Goal: Transaction & Acquisition: Purchase product/service

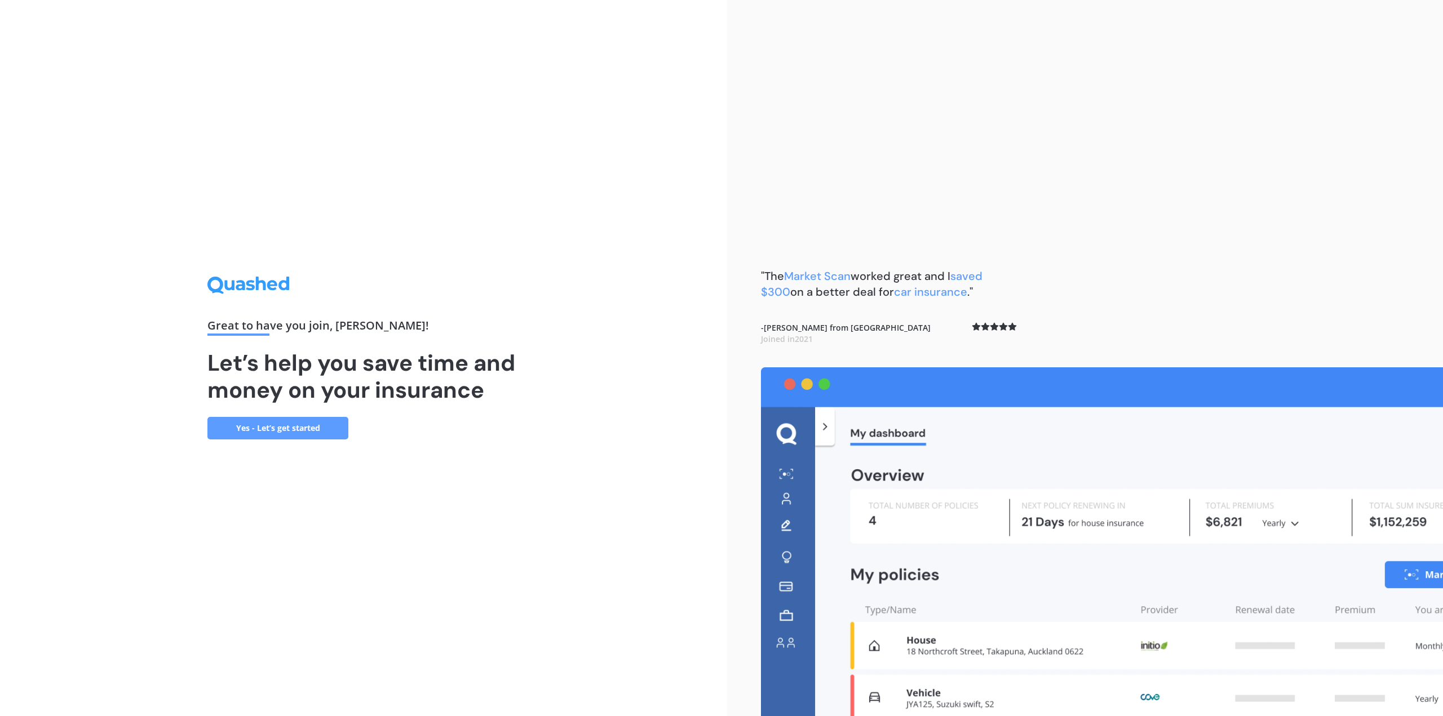
click at [281, 427] on link "Yes - Let’s get started" at bounding box center [277, 428] width 141 height 23
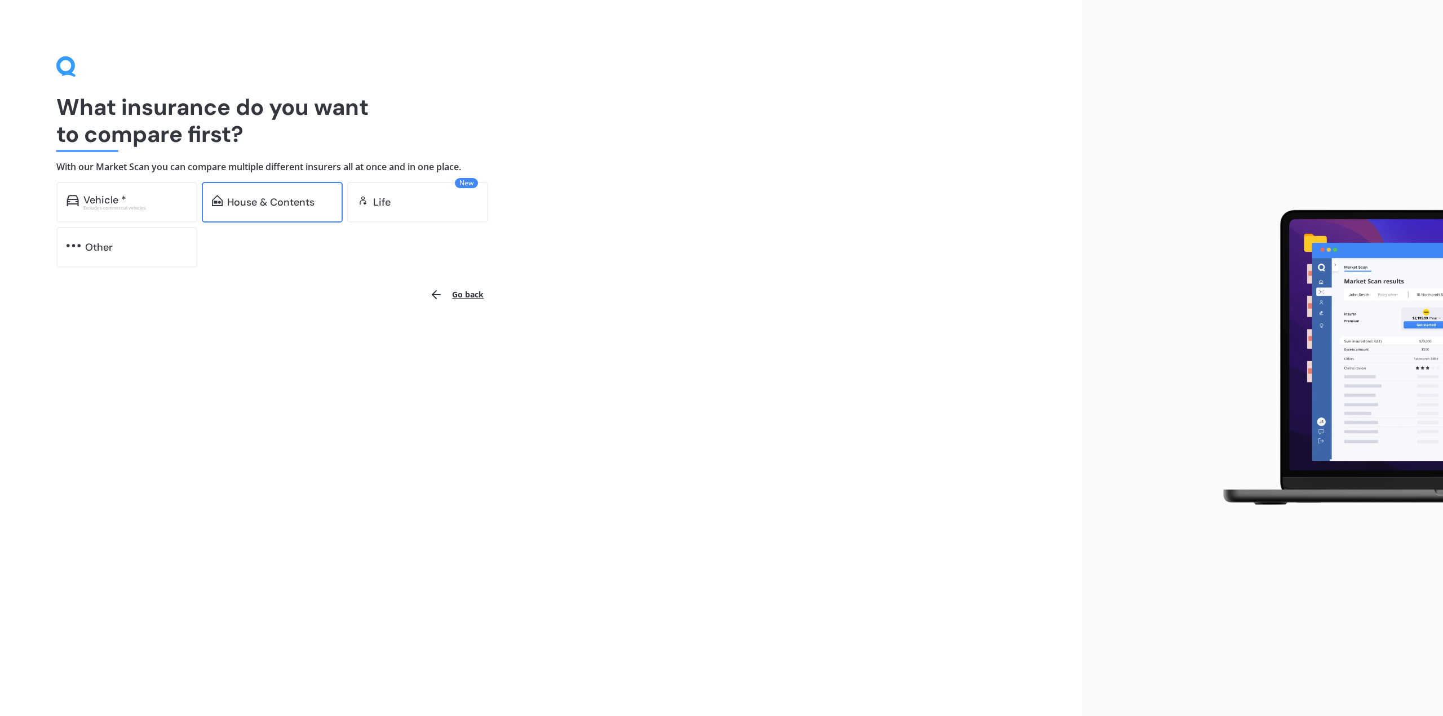
click at [291, 198] on div "House & Contents" at bounding box center [270, 202] width 87 height 11
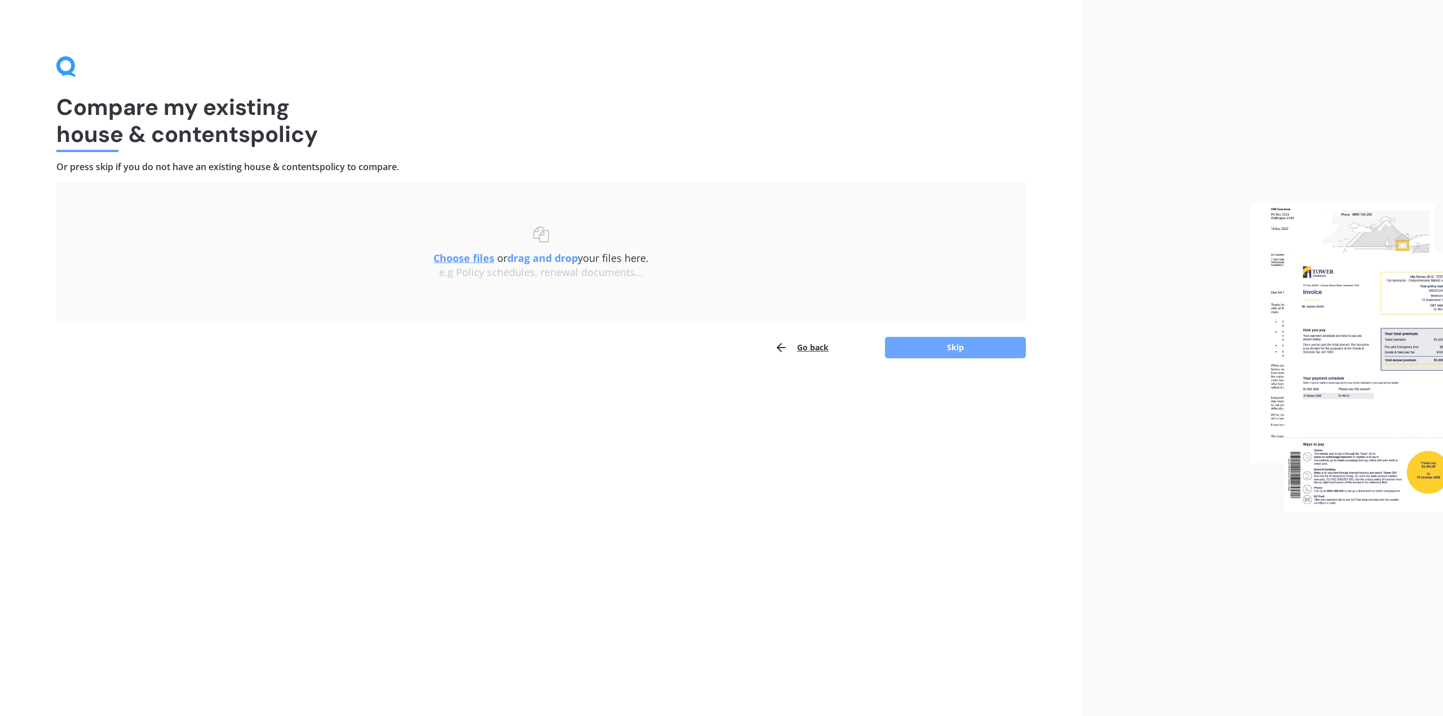
click at [935, 346] on button "Skip" at bounding box center [955, 347] width 141 height 21
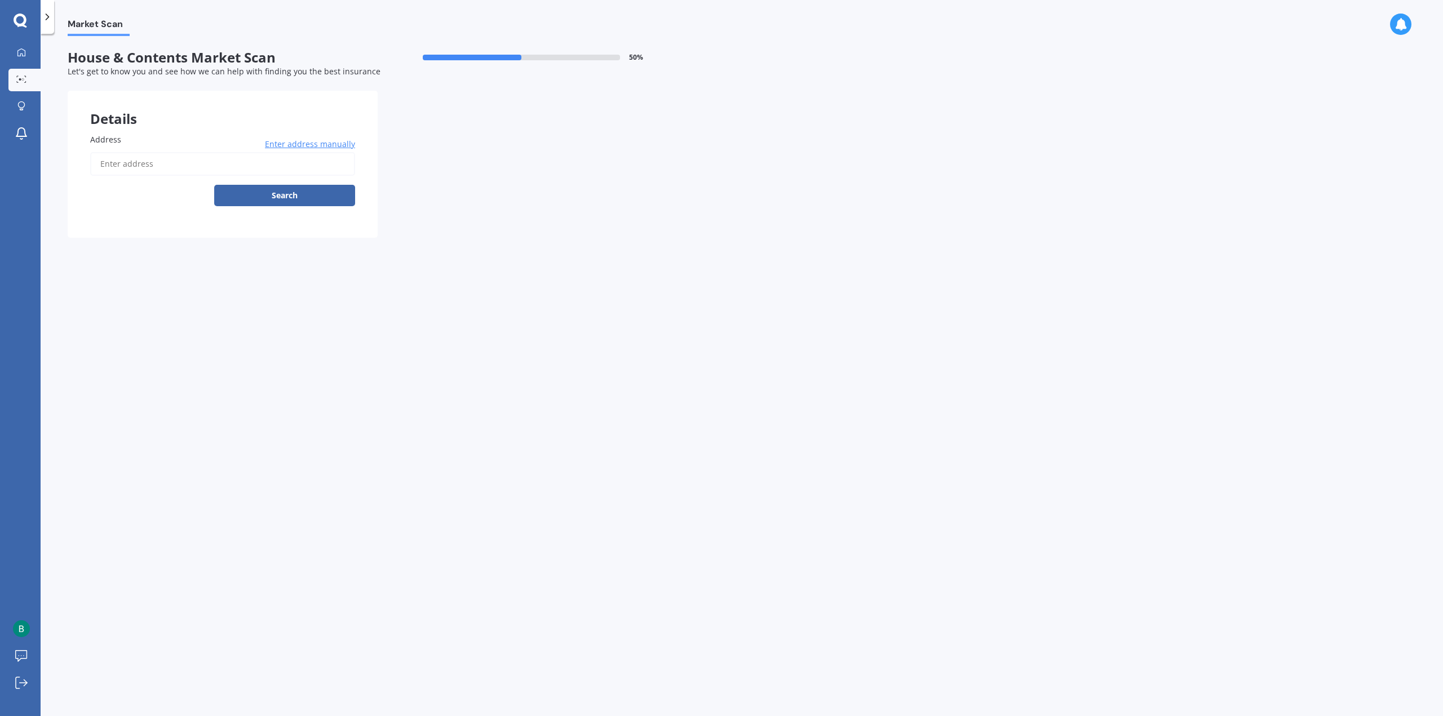
click at [239, 167] on input "Address" at bounding box center [222, 164] width 265 height 24
type input "[STREET_ADDRESS]"
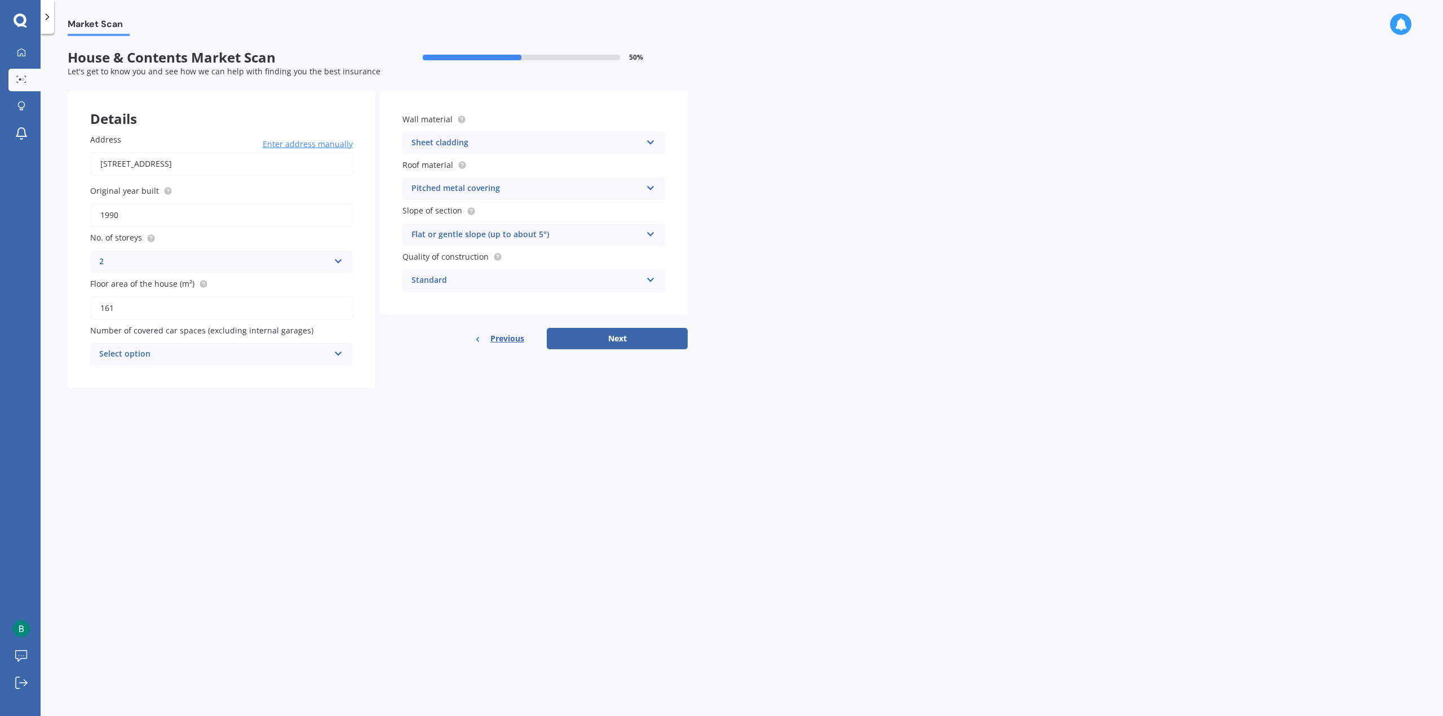
click at [426, 362] on div "Details Address [STREET_ADDRESS] Enter address manually Search Original year bu…" at bounding box center [378, 240] width 620 height 298
click at [267, 352] on div "Select option" at bounding box center [214, 355] width 230 height 14
click at [448, 360] on div "Details Address [STREET_ADDRESS] Enter address manually Search Original year bu…" at bounding box center [378, 240] width 620 height 298
click at [276, 343] on div "Number of covered car spaces (excluding internal garages) 0 0 1 2 3 4 5+" at bounding box center [221, 345] width 263 height 41
click at [277, 349] on div "0" at bounding box center [214, 355] width 230 height 14
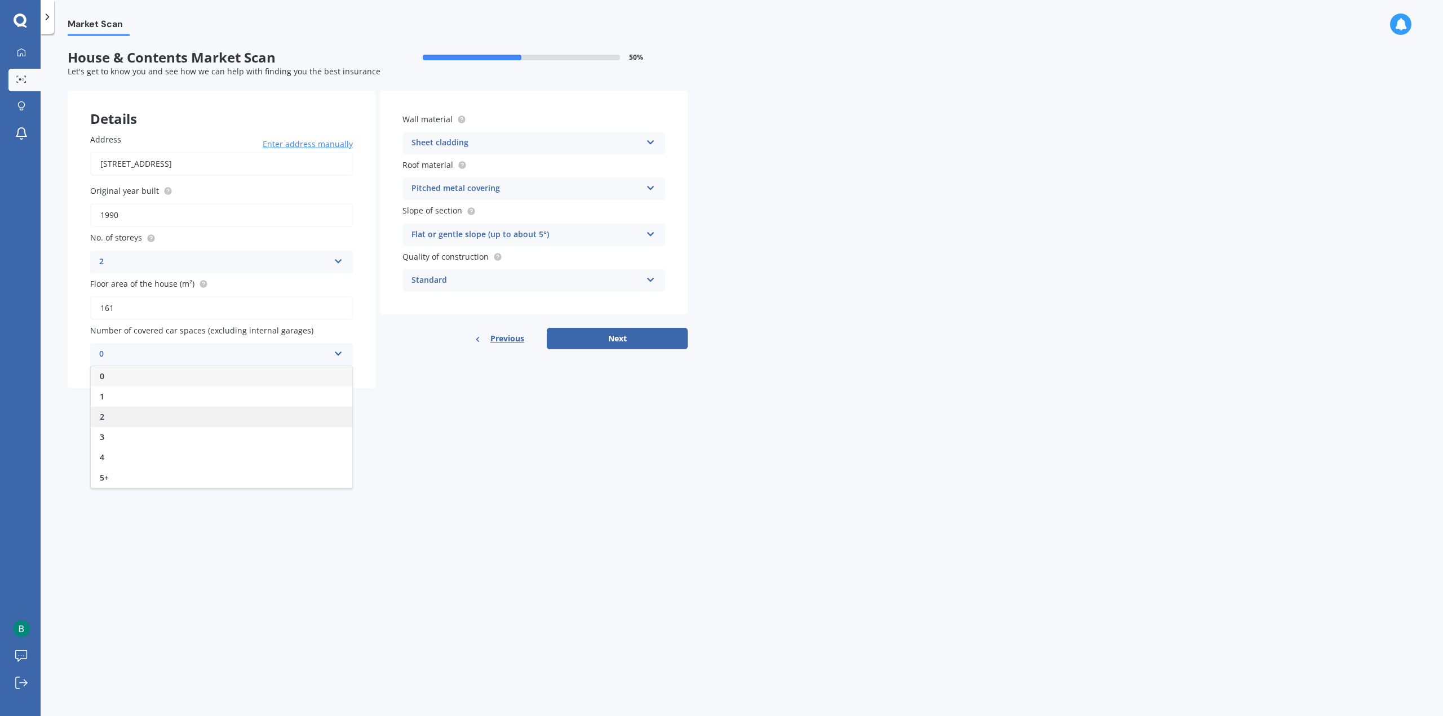
click at [166, 415] on div "2" at bounding box center [222, 417] width 262 height 20
click at [365, 430] on div "Market Scan House & Contents Market Scan 50 % Let's get to know you and see how…" at bounding box center [742, 377] width 1402 height 683
click at [573, 343] on button "Next" at bounding box center [617, 338] width 141 height 21
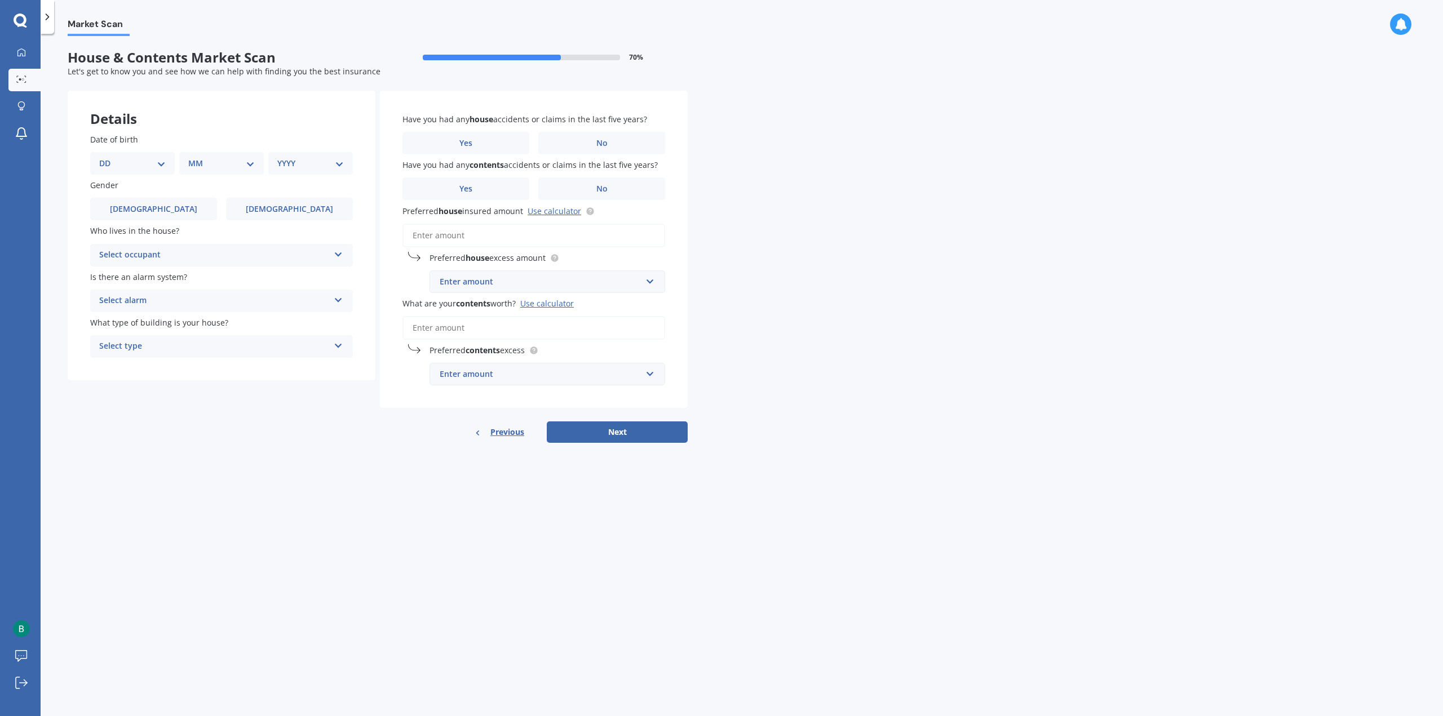
click at [127, 166] on select "DD 01 02 03 04 05 06 07 08 09 10 11 12 13 14 15 16 17 18 19 20 21 22 23 24 25 2…" at bounding box center [132, 163] width 67 height 12
select select "18"
click at [108, 157] on select "DD 01 02 03 04 05 06 07 08 09 10 11 12 13 14 15 16 17 18 19 20 21 22 23 24 25 2…" at bounding box center [132, 163] width 67 height 12
click at [215, 167] on select "MM 01 02 03 04 05 06 07 08 09 10 11 12" at bounding box center [224, 163] width 62 height 12
select select "12"
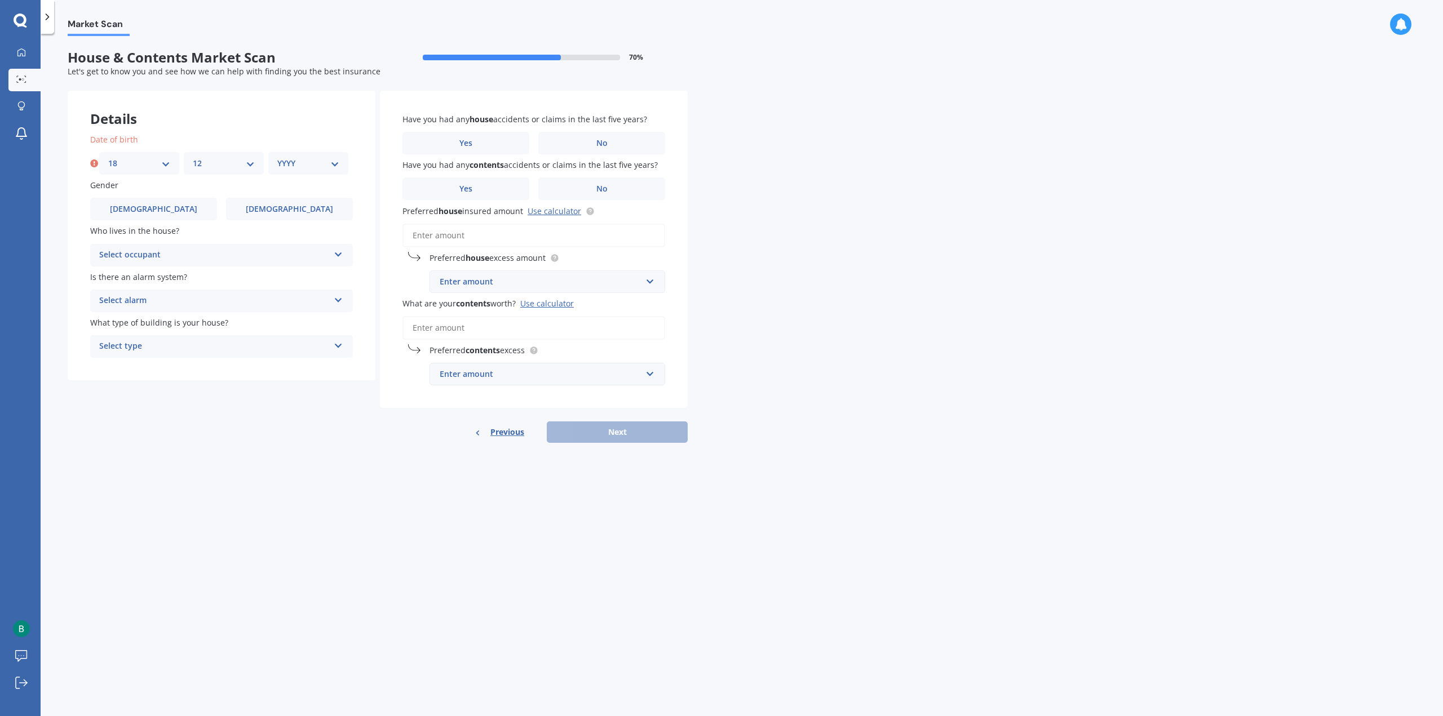
click at [193, 157] on select "MM 01 02 03 04 05 06 07 08 09 10 11 12" at bounding box center [224, 163] width 62 height 12
click at [302, 175] on div "Date of birth DD 01 02 03 04 05 06 07 08 09 10 11 12 13 14 15 16 17 18 19 20 21…" at bounding box center [222, 245] width 308 height 269
click at [302, 170] on div "YYYY 2009 2008 2007 2006 2005 2004 2003 2002 2001 2000 1999 1998 1997 1996 1995…" at bounding box center [308, 163] width 80 height 23
click at [304, 162] on select "YYYY 2009 2008 2007 2006 2005 2004 2003 2002 2001 2000 1999 1998 1997 1996 1995…" at bounding box center [308, 163] width 62 height 12
select select "1994"
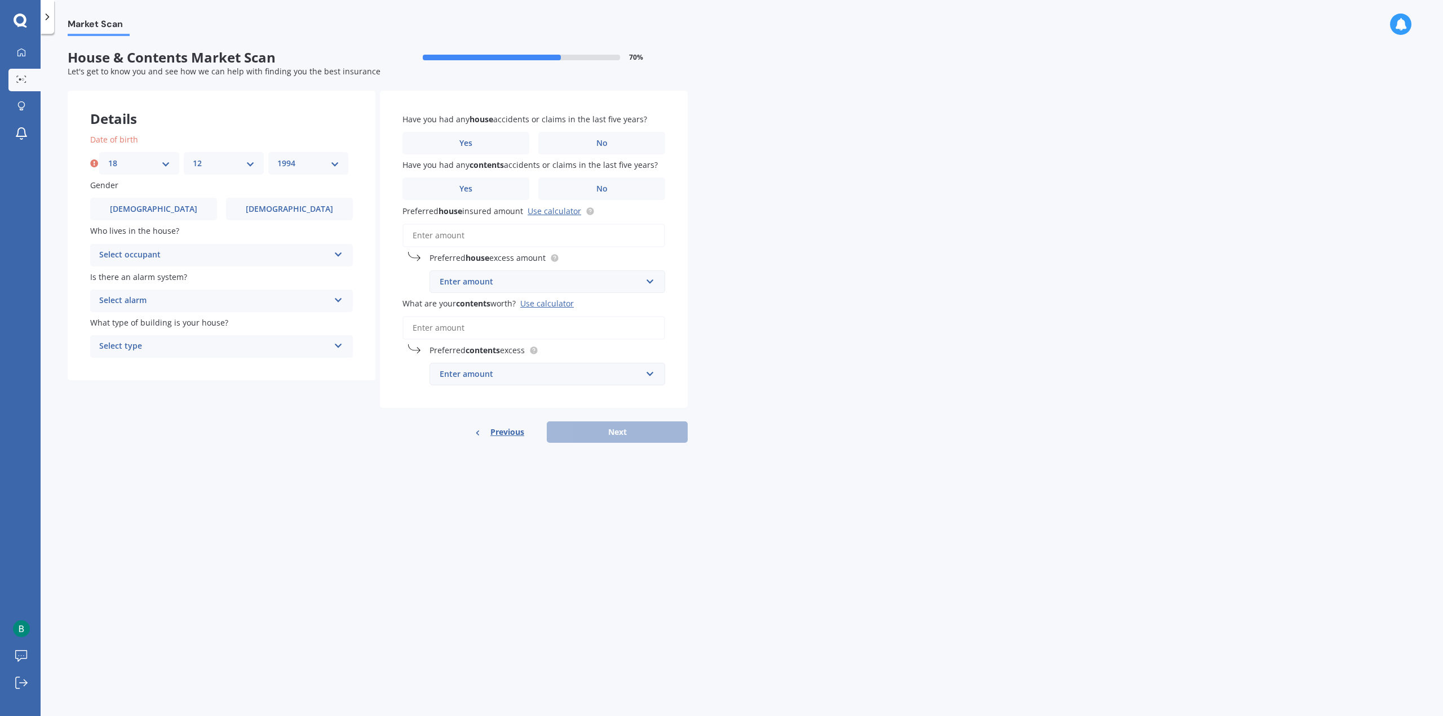
click at [277, 157] on select "YYYY 2009 2008 2007 2006 2005 2004 2003 2002 2001 2000 1999 1998 1997 1996 1995…" at bounding box center [308, 163] width 62 height 12
click at [175, 219] on label "[DEMOGRAPHIC_DATA]" at bounding box center [153, 209] width 127 height 23
click at [0, 0] on input "[DEMOGRAPHIC_DATA]" at bounding box center [0, 0] width 0 height 0
click at [184, 256] on div "Select occupant" at bounding box center [214, 256] width 230 height 14
click at [191, 278] on div "Owner" at bounding box center [222, 277] width 262 height 20
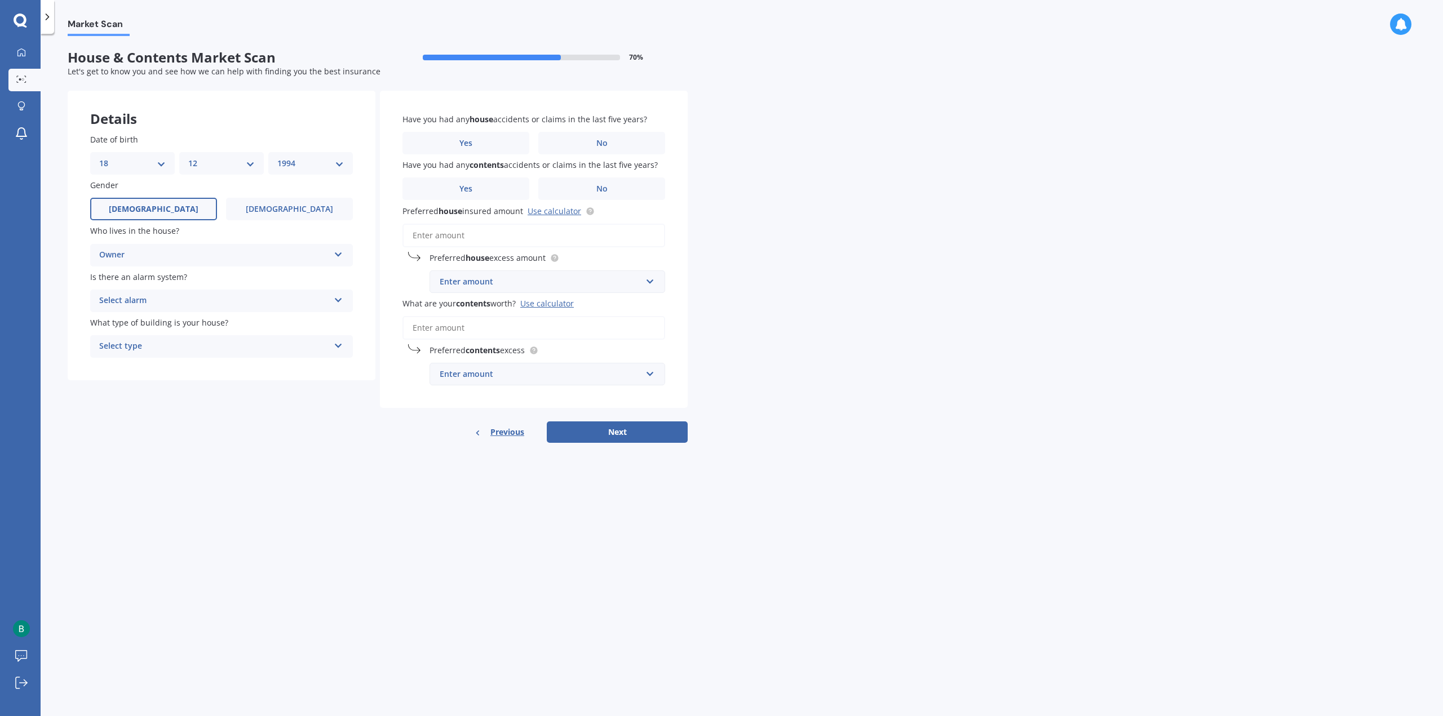
click at [193, 306] on div "Select alarm" at bounding box center [214, 301] width 230 height 14
click at [136, 364] on div "No" at bounding box center [222, 363] width 262 height 20
click at [177, 348] on div "Select type" at bounding box center [214, 347] width 230 height 14
click at [192, 374] on div "Freestanding" at bounding box center [222, 368] width 262 height 20
click at [285, 386] on div "Details Date of birth DD 01 02 03 04 05 06 07 08 09 10 11 12 13 14 15 16 17 18 …" at bounding box center [378, 267] width 620 height 353
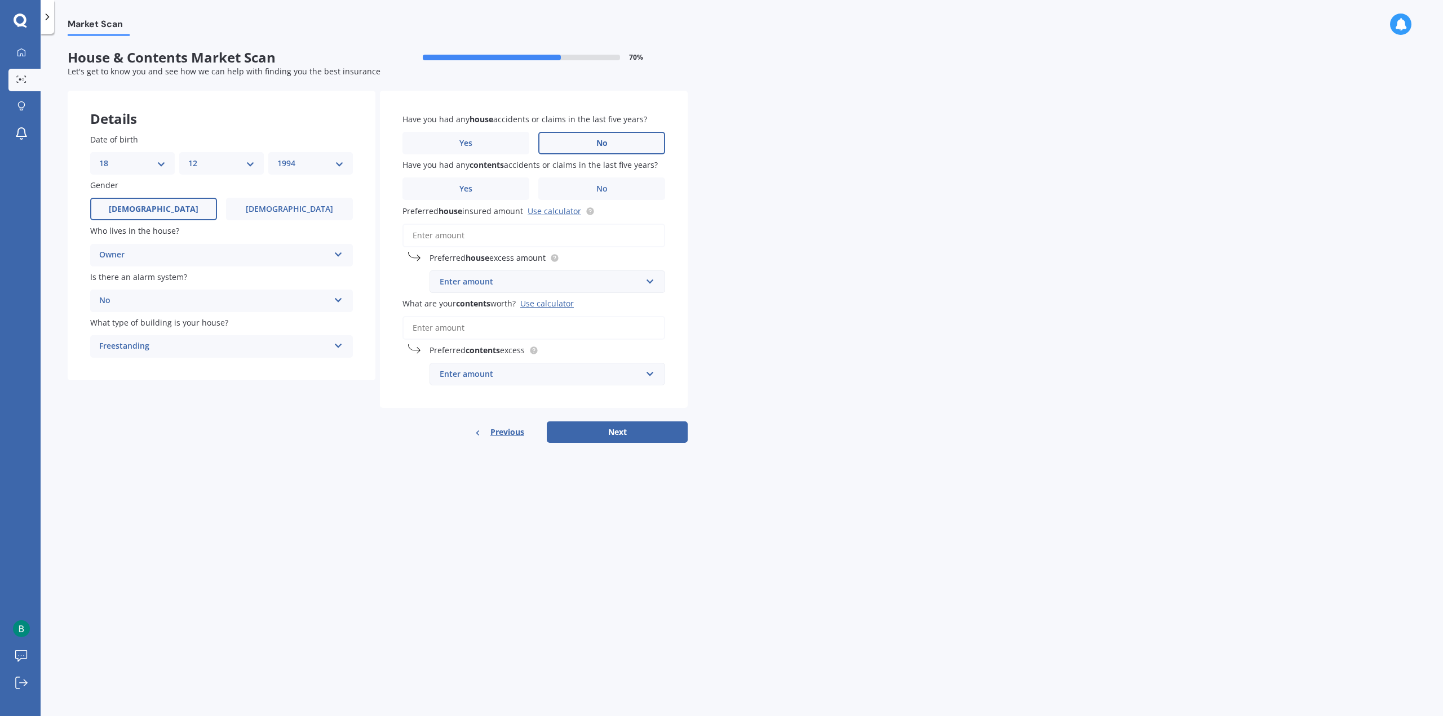
click at [562, 149] on label "No" at bounding box center [601, 143] width 127 height 23
click at [0, 0] on input "No" at bounding box center [0, 0] width 0 height 0
click at [624, 182] on label "No" at bounding box center [601, 189] width 127 height 23
click at [0, 0] on input "No" at bounding box center [0, 0] width 0 height 0
click at [547, 213] on link "Use calculator" at bounding box center [555, 211] width 54 height 11
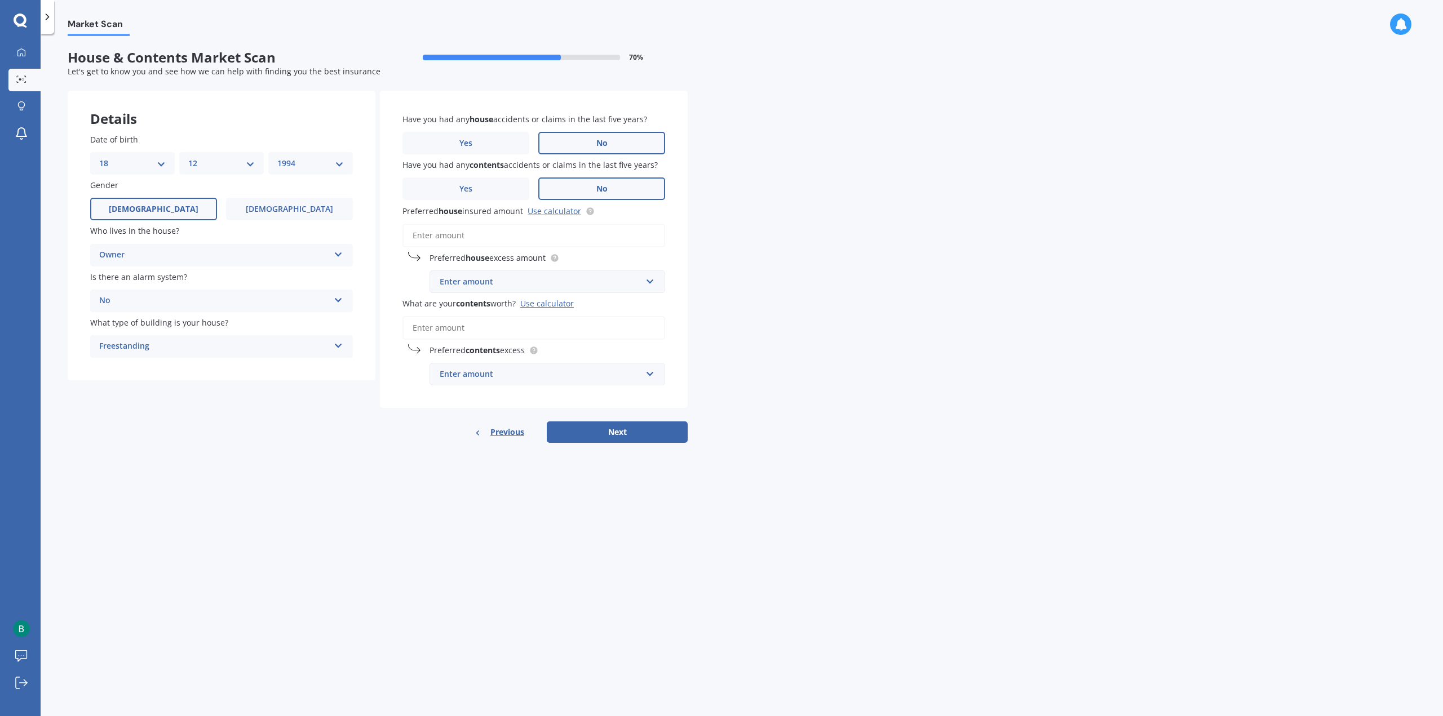
click at [475, 236] on input "Preferred house insured amount Use calculator" at bounding box center [533, 236] width 263 height 24
click at [504, 240] on input "Preferred house insured amount Use calculator" at bounding box center [533, 236] width 263 height 24
click at [455, 232] on input "Preferred house insured amount Use calculator" at bounding box center [533, 236] width 263 height 24
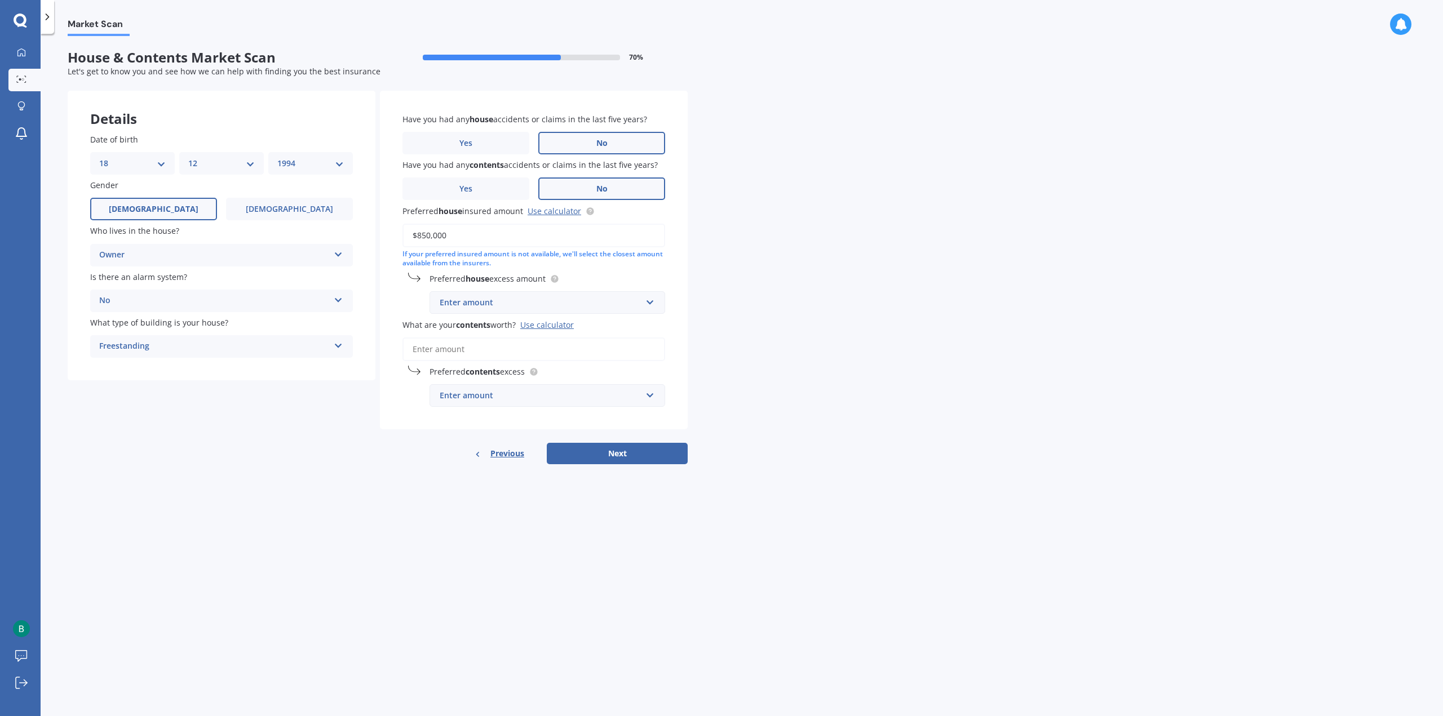
click at [737, 280] on div "Market Scan House & Contents Market Scan 70 % Let's get to know you and see how…" at bounding box center [742, 377] width 1402 height 683
click at [568, 303] on div "Enter amount" at bounding box center [541, 302] width 202 height 12
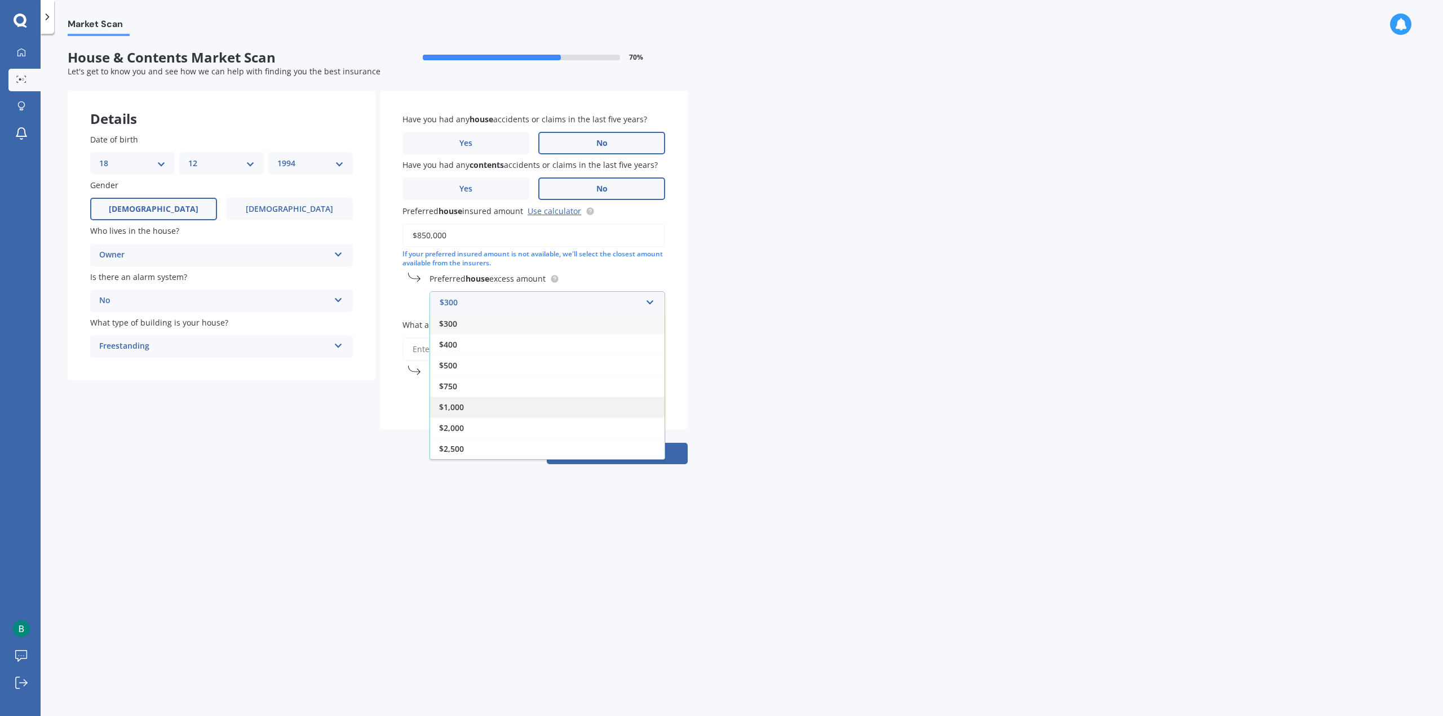
click at [528, 401] on div "$1,000" at bounding box center [547, 407] width 234 height 21
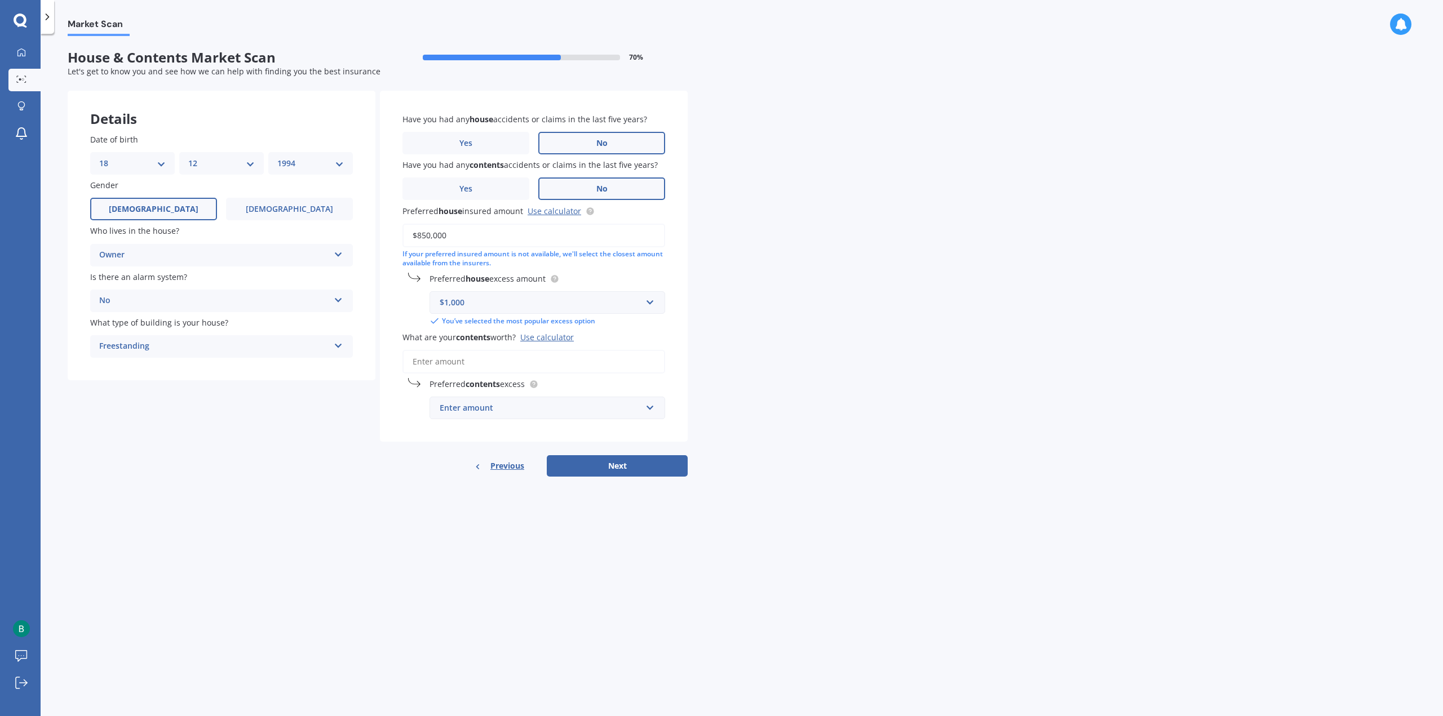
drag, startPoint x: 480, startPoint y: 238, endPoint x: 392, endPoint y: 240, distance: 88.5
click at [392, 240] on div "Have you had any house accidents or claims in the last five years? Yes No Have …" at bounding box center [534, 266] width 308 height 351
type input "$825,000"
click at [942, 357] on div "Market Scan House & Contents Market Scan 70 % Let's get to know you and see how…" at bounding box center [742, 377] width 1402 height 683
click at [484, 358] on input "What are your contents worth? Use calculator" at bounding box center [533, 362] width 263 height 24
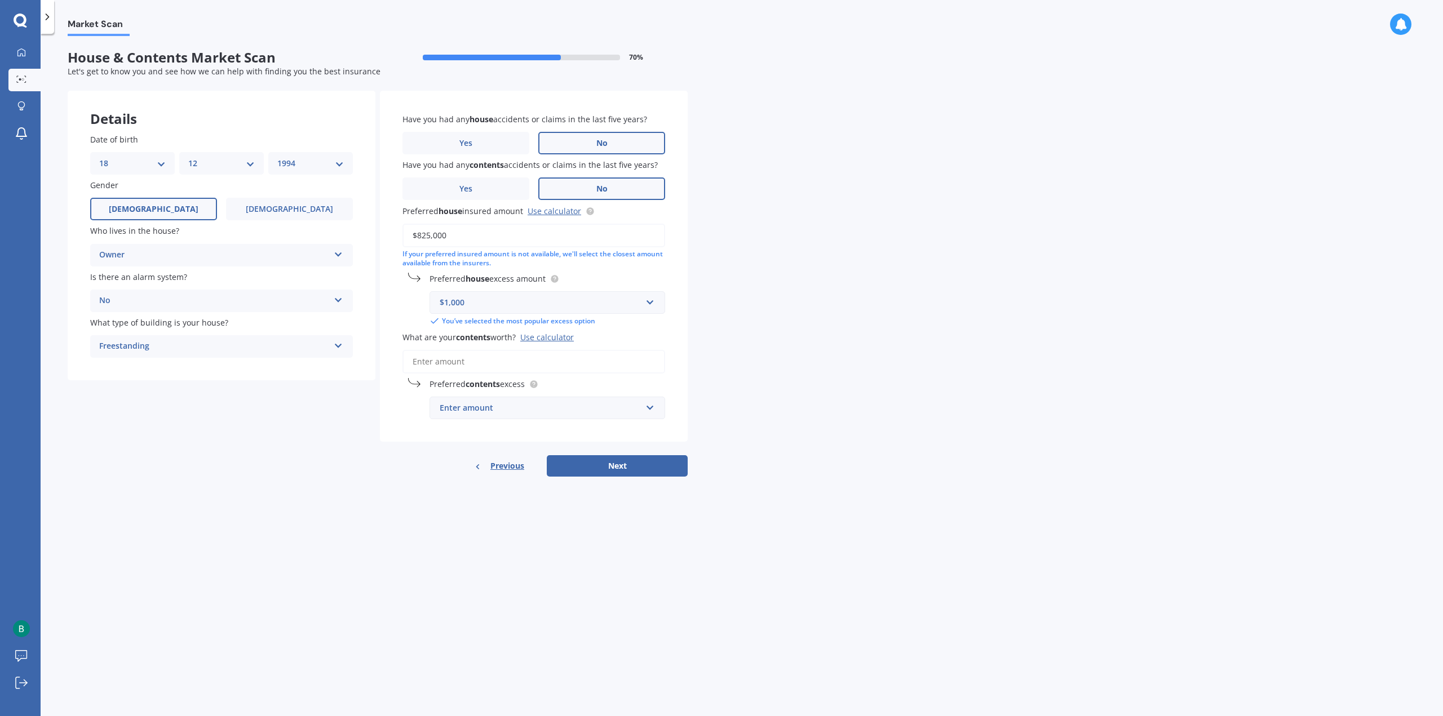
click at [555, 335] on div "Use calculator" at bounding box center [547, 337] width 54 height 11
click at [555, 350] on input "What are your contents worth? Use calculator" at bounding box center [533, 362] width 263 height 24
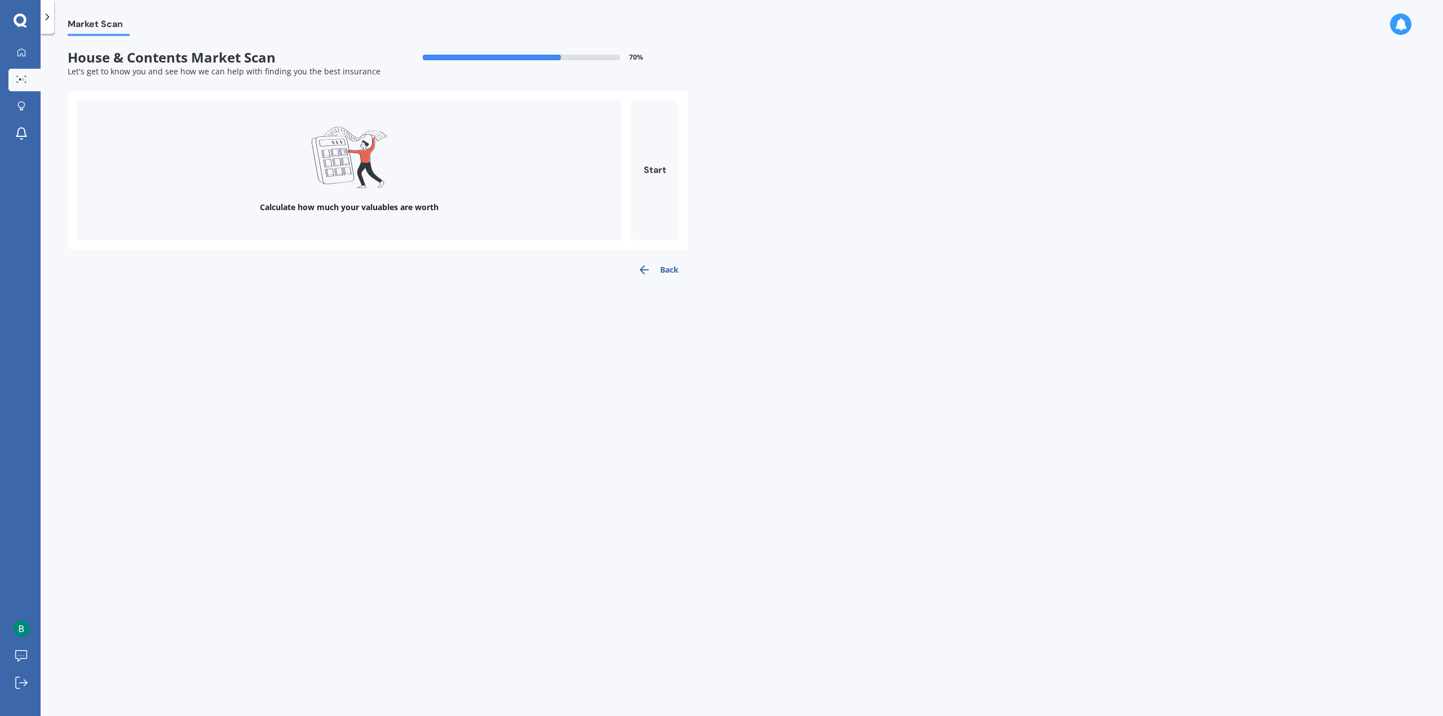
click at [281, 169] on div "Calculate how much your valuables are worth" at bounding box center [349, 170] width 545 height 141
click at [668, 159] on button "Start" at bounding box center [655, 170] width 48 height 141
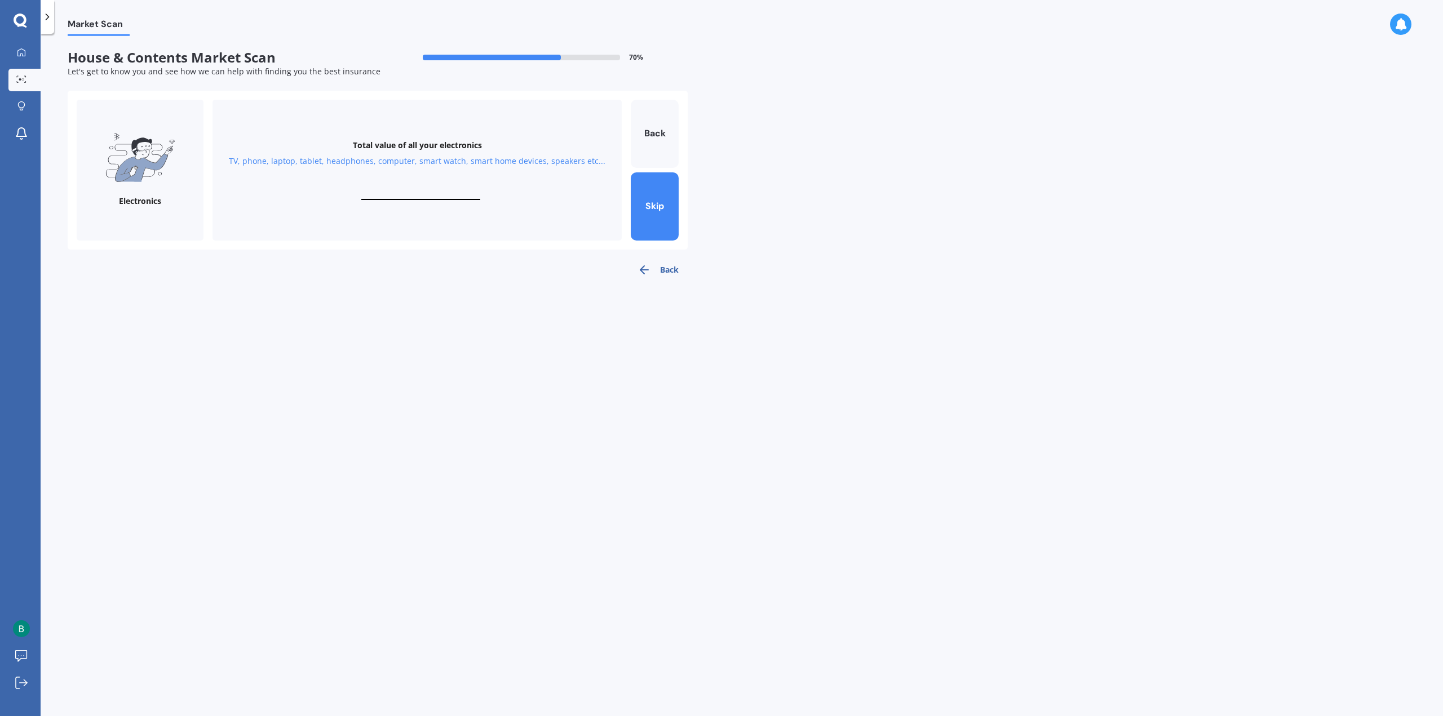
click at [429, 193] on input "text" at bounding box center [420, 194] width 119 height 11
type input "$3,000"
click at [668, 215] on button "Next" at bounding box center [655, 206] width 48 height 68
click at [675, 269] on button "Back" at bounding box center [657, 270] width 59 height 23
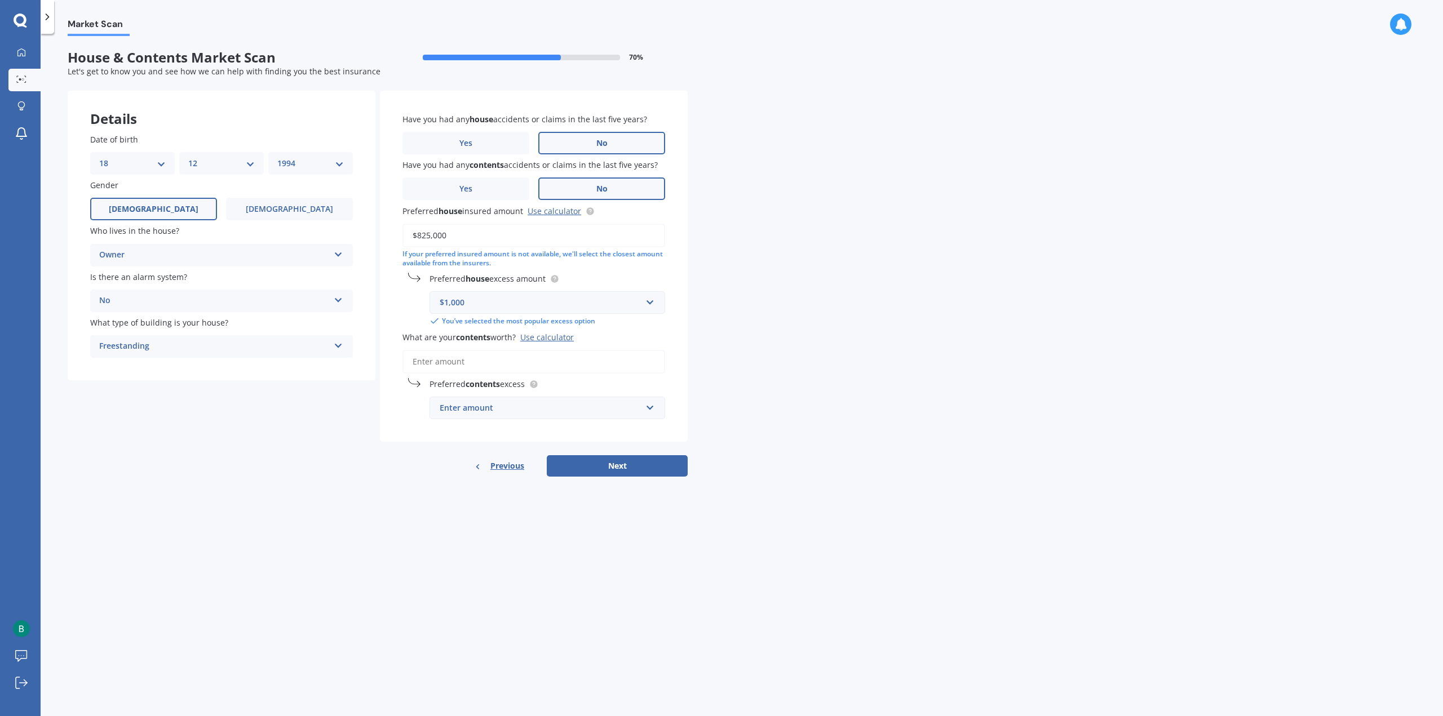
click at [480, 369] on input "What are your contents worth? Use calculator" at bounding box center [533, 362] width 263 height 24
click at [539, 339] on div "Use calculator" at bounding box center [547, 337] width 54 height 11
click at [539, 350] on input "What are your contents worth? Use calculator" at bounding box center [533, 362] width 263 height 24
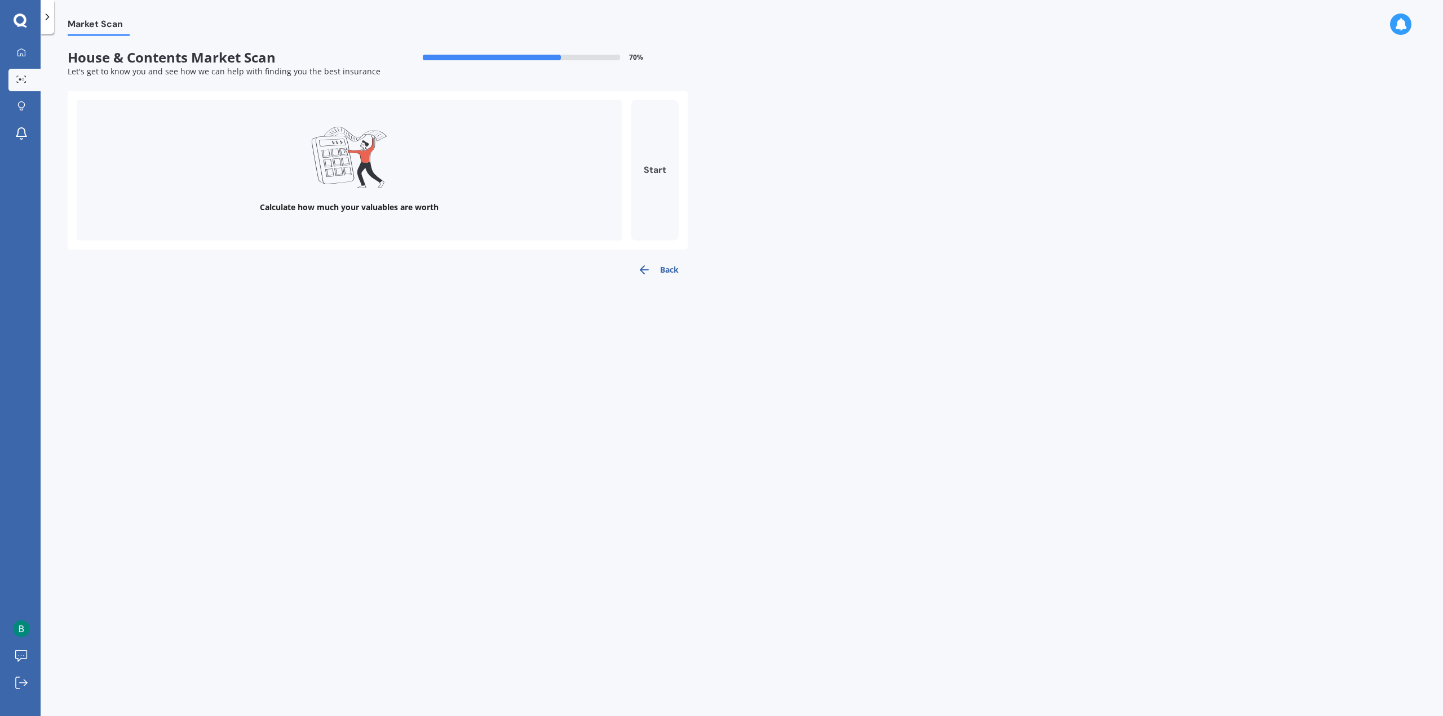
click at [648, 166] on button "Start" at bounding box center [655, 170] width 48 height 141
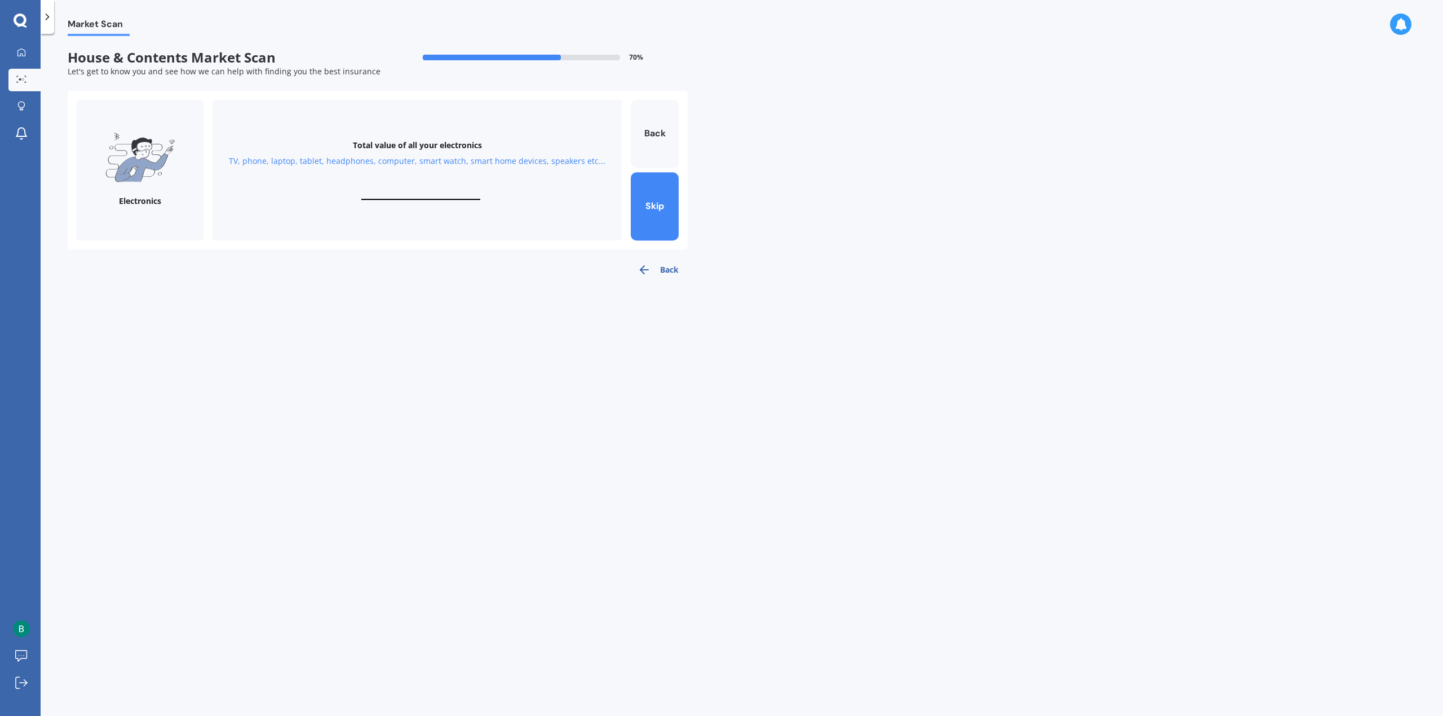
click at [454, 194] on input "text" at bounding box center [420, 194] width 119 height 11
type input "$5,000"
click at [652, 206] on button "Next" at bounding box center [655, 206] width 48 height 68
click at [432, 193] on input "text" at bounding box center [420, 194] width 119 height 11
type input "$2,500"
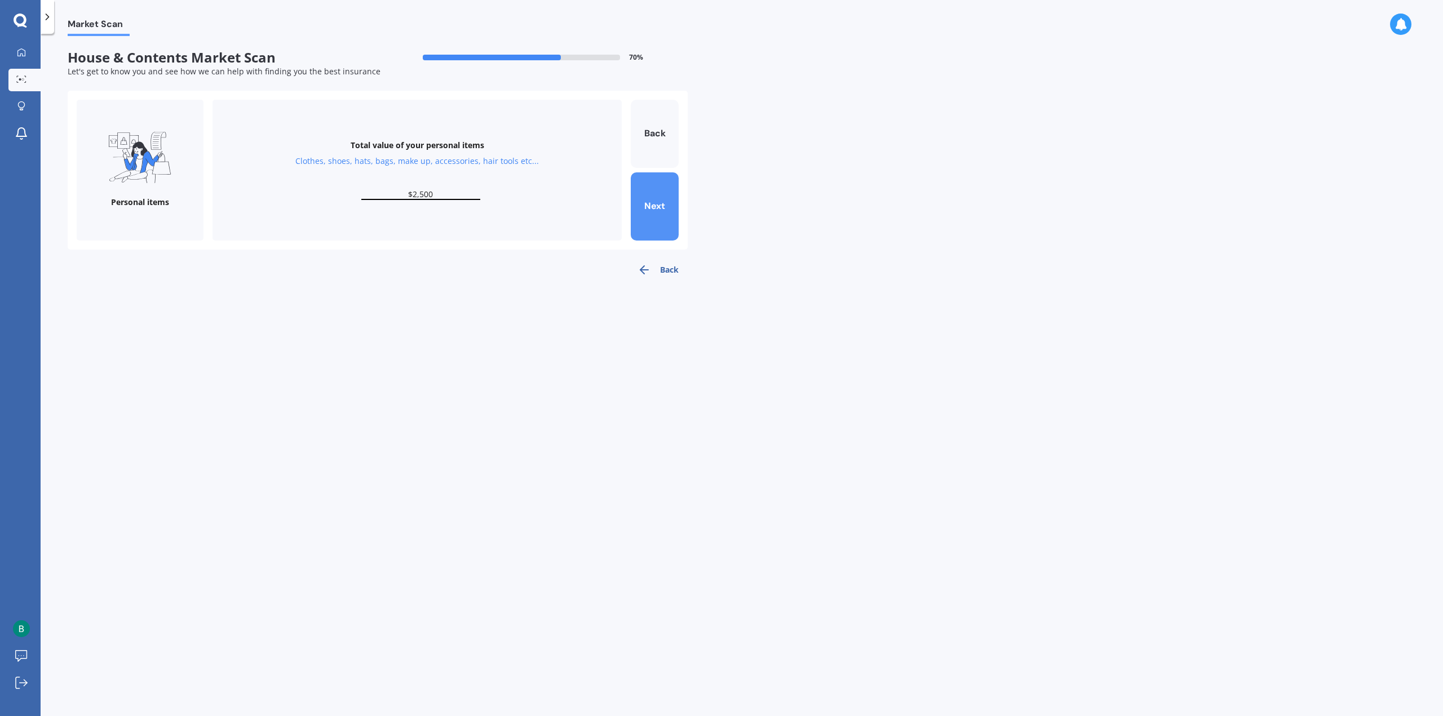
click at [652, 211] on button "Next" at bounding box center [655, 206] width 48 height 68
click at [430, 186] on div "Total value of your valuables Bracelets, watches, rings, necklaces, broaches, c…" at bounding box center [417, 170] width 409 height 141
drag, startPoint x: 447, startPoint y: 199, endPoint x: 511, endPoint y: 218, distance: 67.1
click at [447, 199] on input "text" at bounding box center [420, 194] width 119 height 11
type input "$1,000"
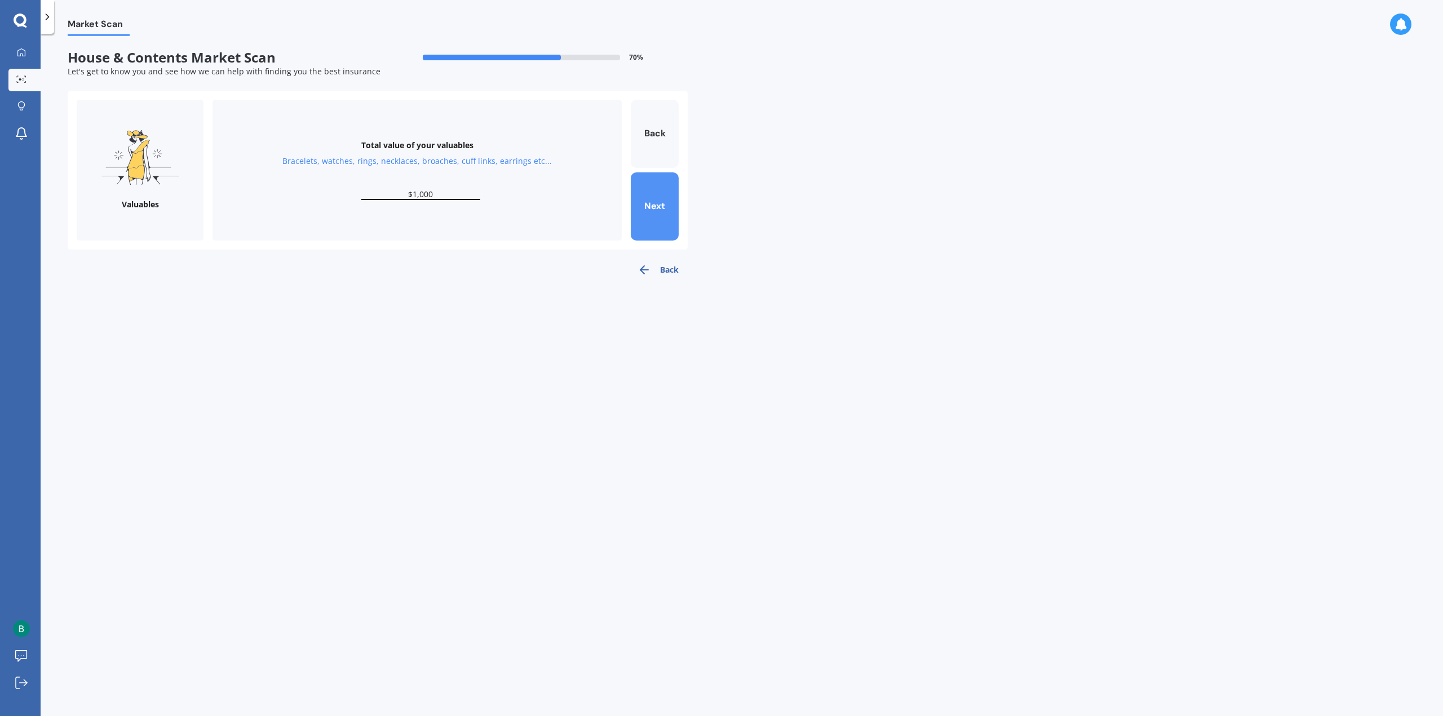
click at [653, 187] on button "Next" at bounding box center [655, 206] width 48 height 68
click at [444, 187] on div "Total value of your kitchen items Kitchen appliances, utensils, china, glasswar…" at bounding box center [417, 170] width 409 height 141
click at [433, 199] on input "text" at bounding box center [420, 194] width 119 height 11
drag, startPoint x: 462, startPoint y: 197, endPoint x: 304, endPoint y: 202, distance: 157.9
click at [304, 202] on div "Total value of your kitchen items Kitchen appliances, utensils, china, glasswar…" at bounding box center [417, 170] width 409 height 141
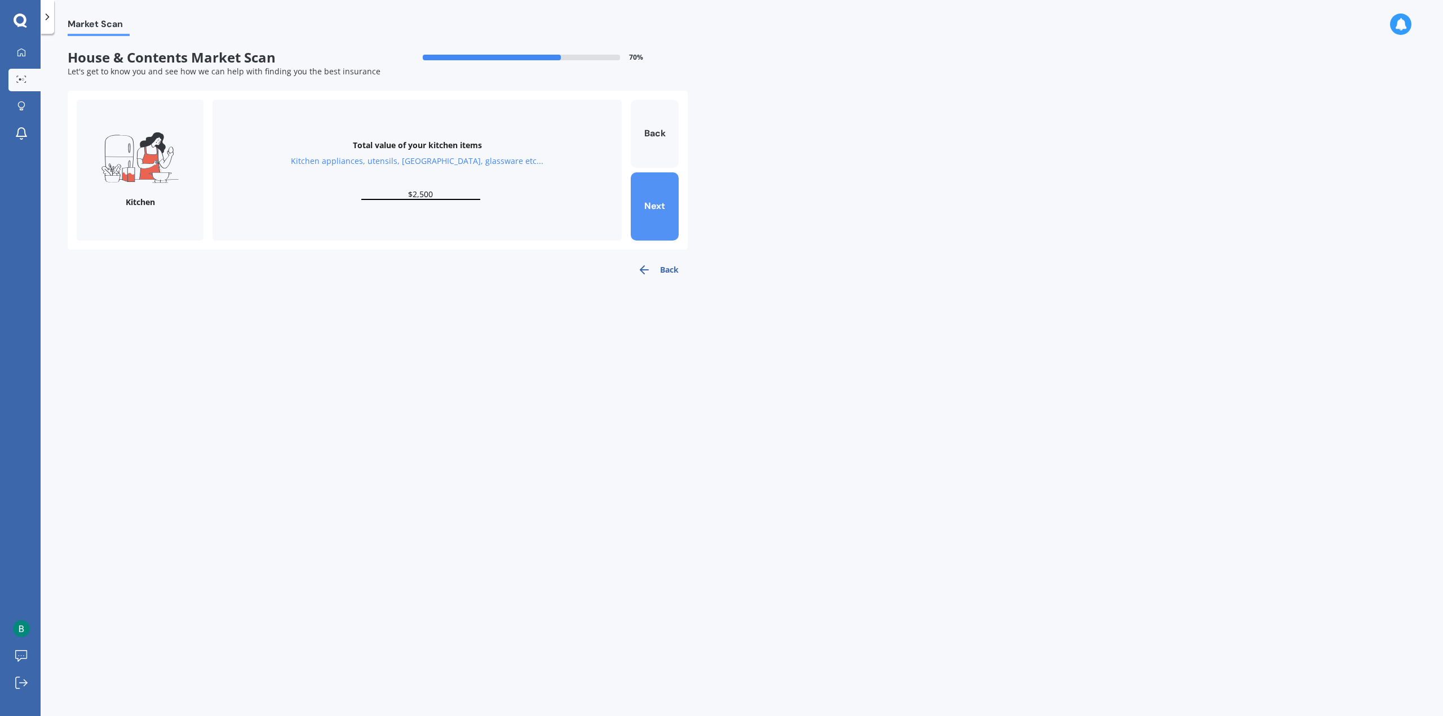
type input "$2,500"
click at [657, 203] on button "Next" at bounding box center [655, 206] width 48 height 68
click at [414, 192] on input "text" at bounding box center [420, 194] width 119 height 11
type input "$10,000"
click at [681, 193] on div "Furniture Total value of your furniture In your bedrooms, lounge, dining, bathr…" at bounding box center [378, 170] width 620 height 159
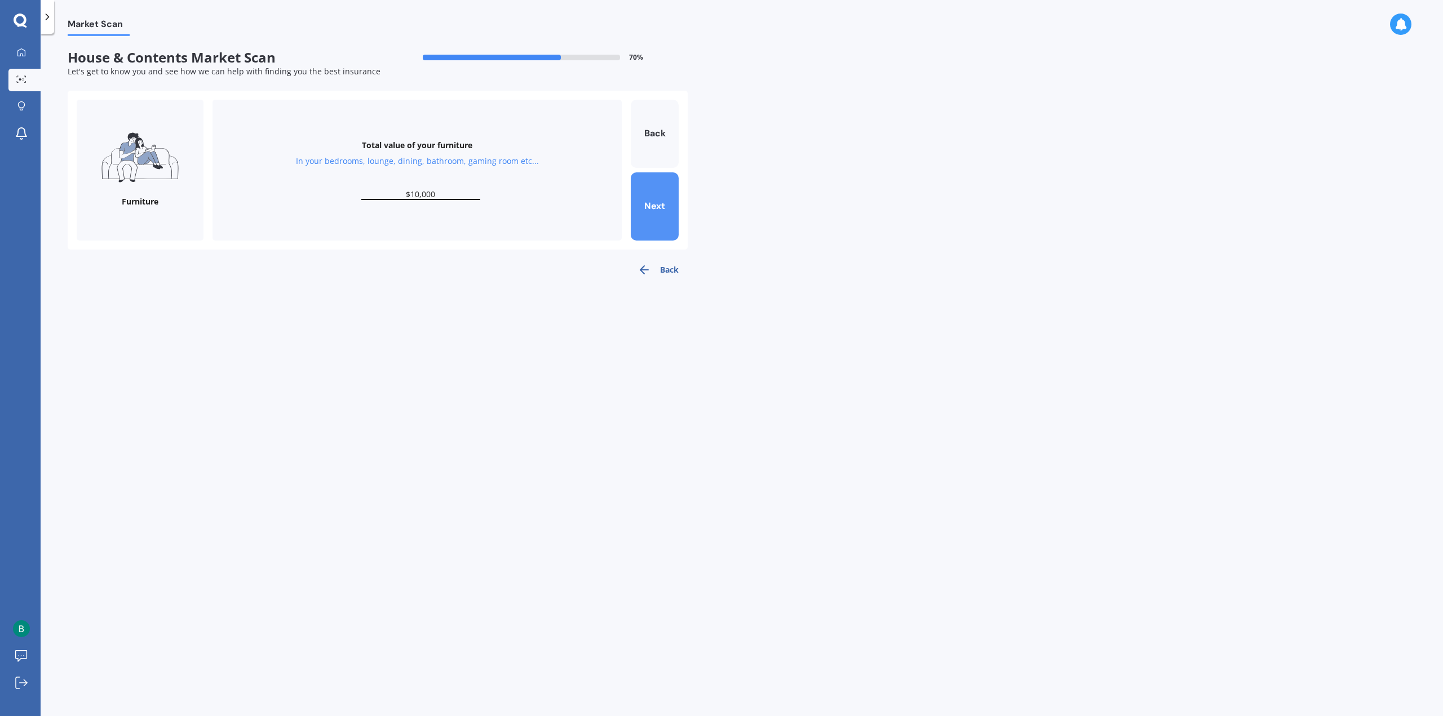
click at [666, 201] on button "Next" at bounding box center [655, 206] width 48 height 68
click at [442, 186] on div "Total value of your whiteware Washing machine, dryer, dehumidifier, stove, frid…" at bounding box center [417, 170] width 409 height 141
click at [454, 197] on input "text" at bounding box center [420, 194] width 119 height 11
type input "$3,500"
click at [649, 211] on button "Next" at bounding box center [655, 206] width 48 height 68
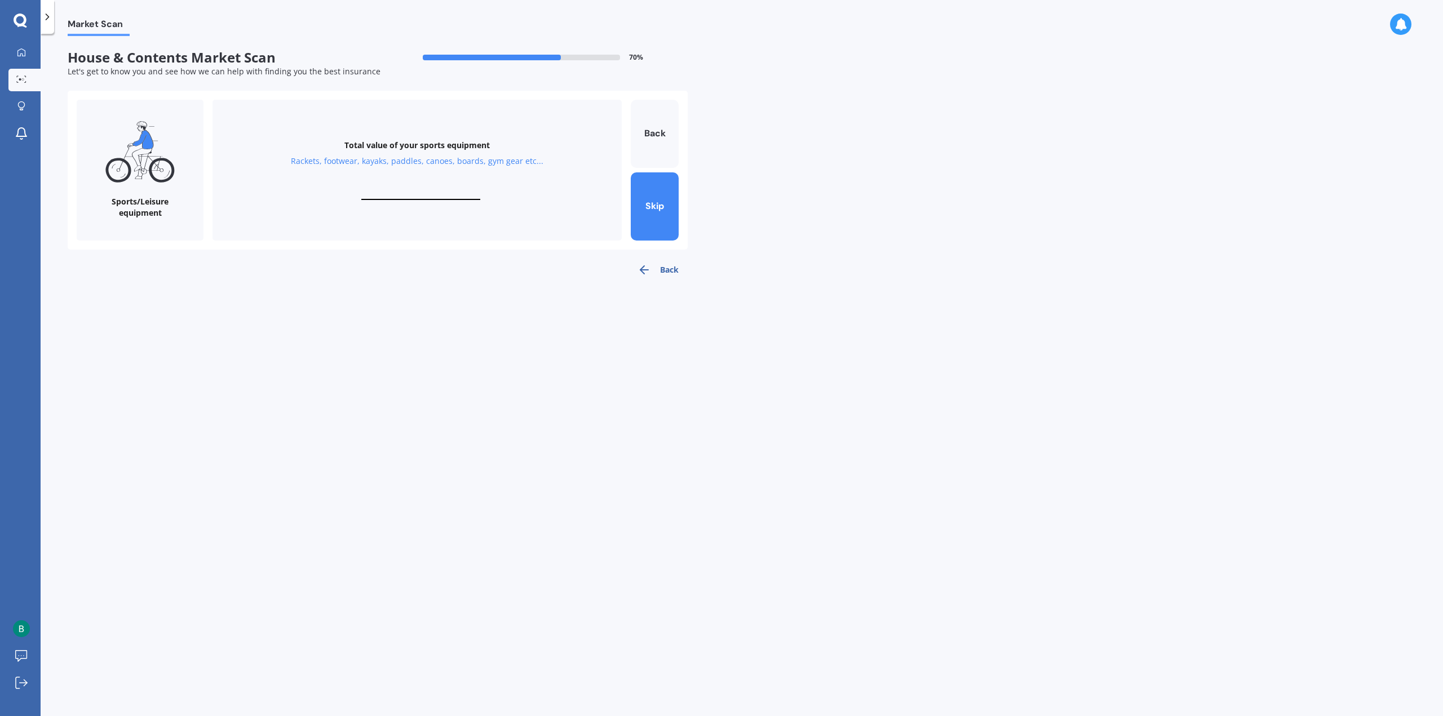
click at [430, 185] on div "Total value of your sports equipment Rackets, footwear, kayaks, paddles, canoes…" at bounding box center [417, 170] width 409 height 141
click at [461, 192] on input "text" at bounding box center [420, 194] width 119 height 11
type input "$0"
click at [656, 214] on button "Skip" at bounding box center [655, 206] width 48 height 68
click at [657, 221] on button "Skip" at bounding box center [655, 206] width 48 height 68
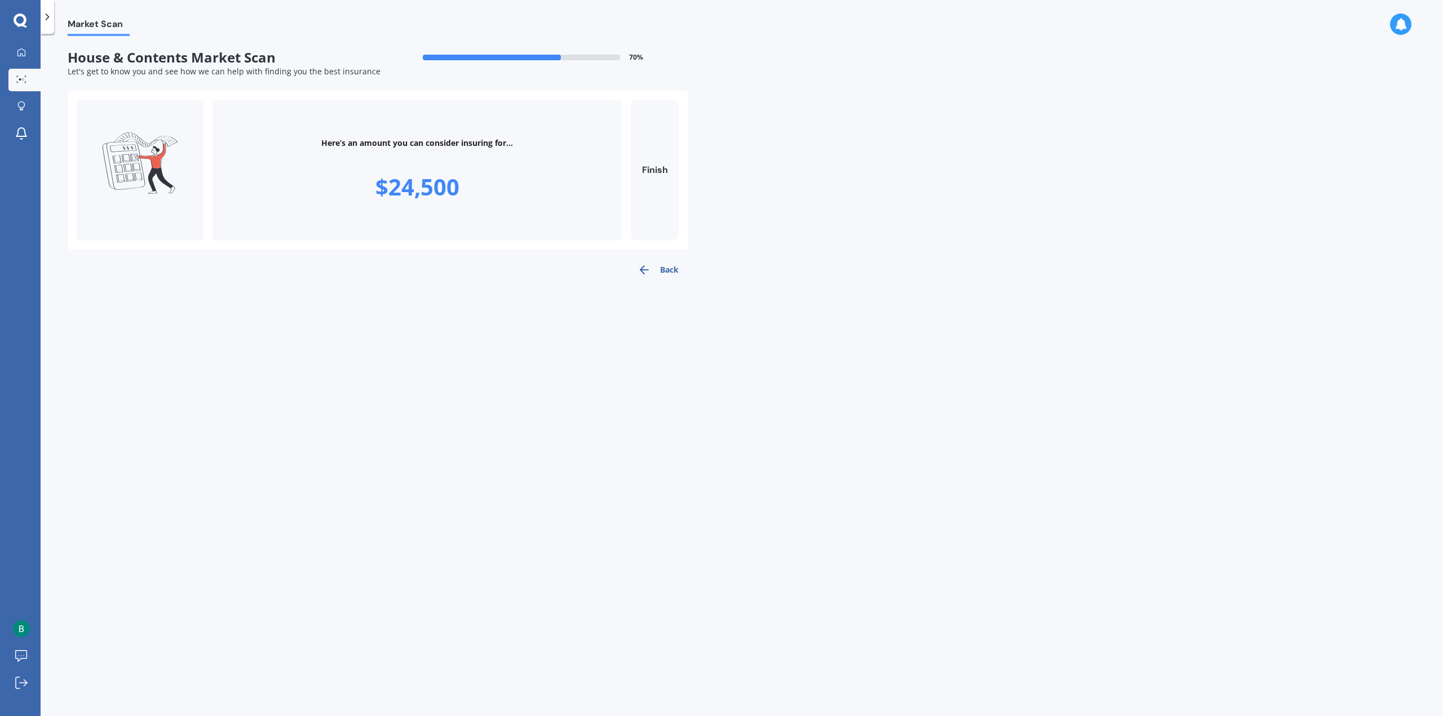
click at [655, 260] on button "Back" at bounding box center [657, 270] width 59 height 23
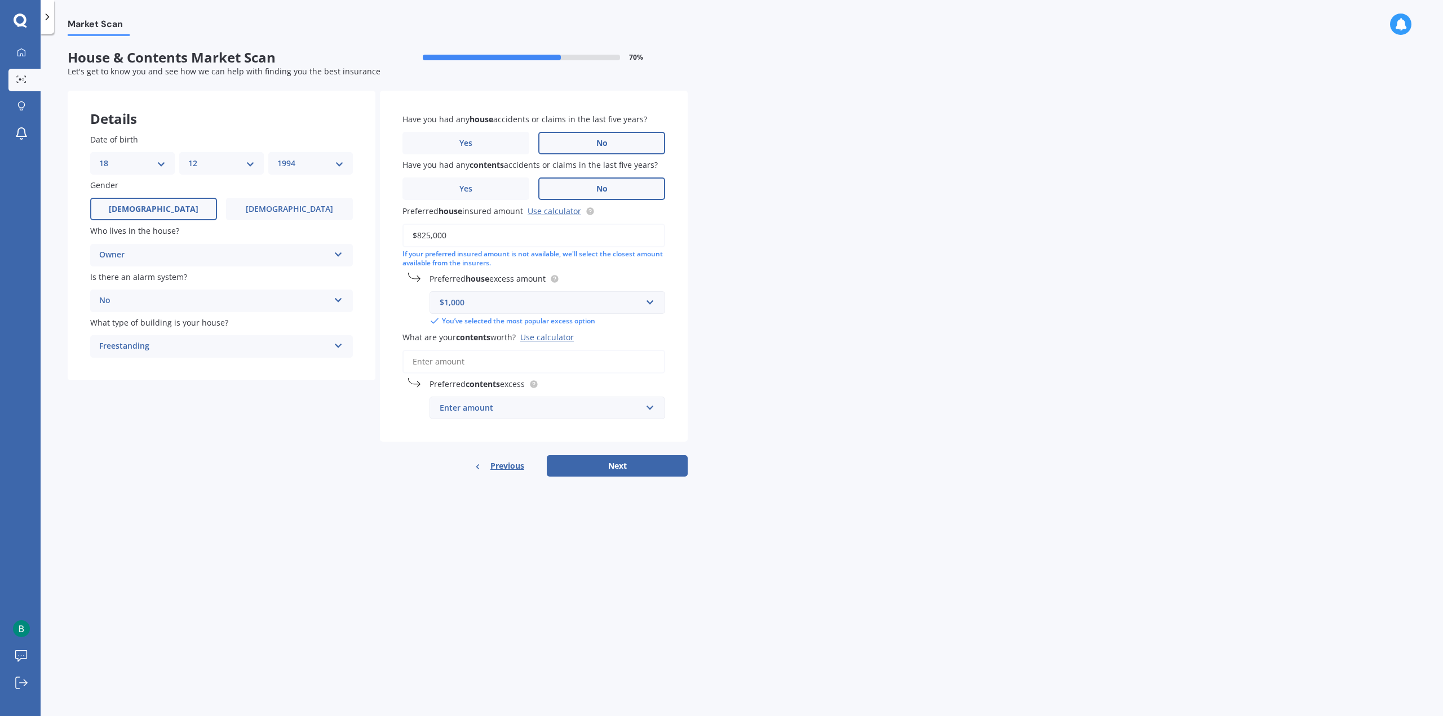
drag, startPoint x: 483, startPoint y: 360, endPoint x: 549, endPoint y: 392, distance: 73.9
click at [483, 360] on input "What are your contents worth? Use calculator" at bounding box center [533, 362] width 263 height 24
type input "$6"
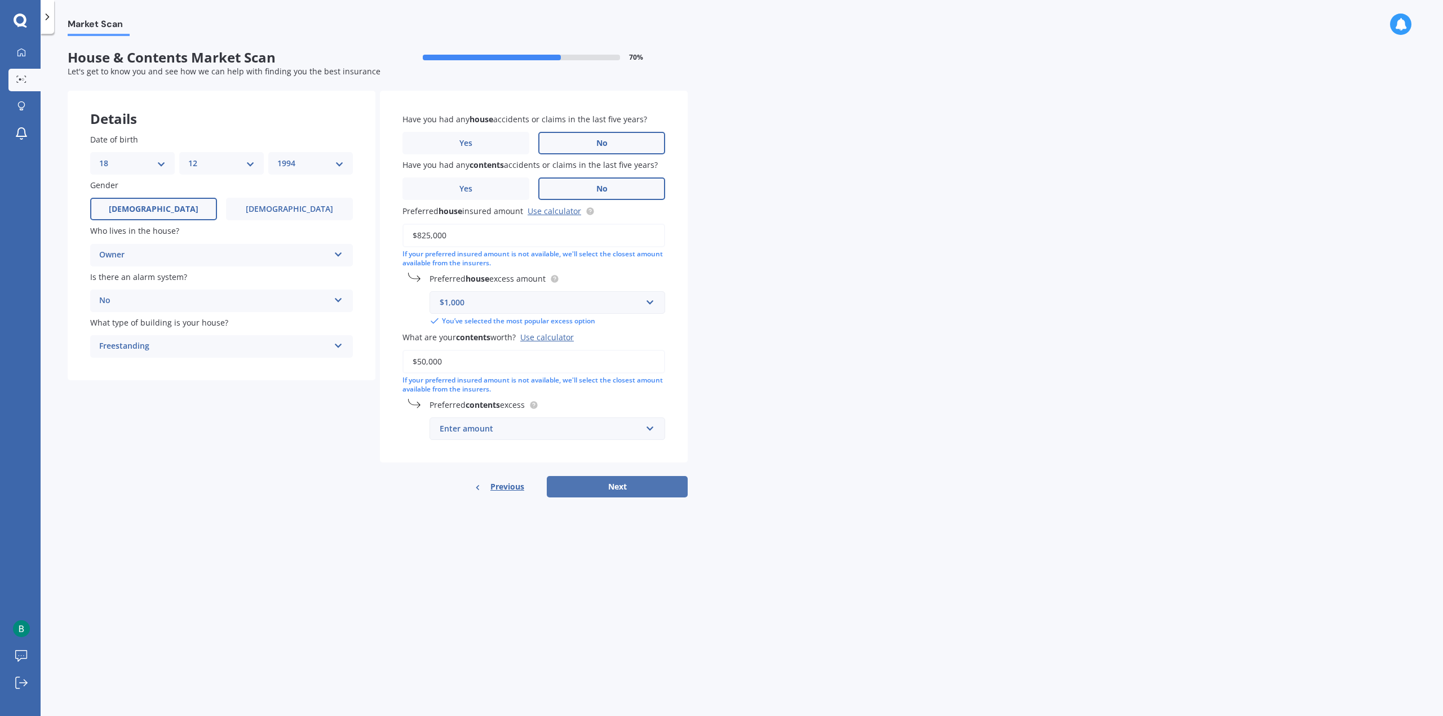
type input "$50,000"
click at [641, 486] on button "Next" at bounding box center [617, 486] width 141 height 21
click at [519, 424] on div "Enter amount" at bounding box center [542, 429] width 197 height 12
click at [470, 507] on div "$500" at bounding box center [547, 512] width 234 height 21
click at [579, 444] on div "Have you had any house accidents or claims in the last five years? Yes No Have …" at bounding box center [534, 277] width 308 height 373
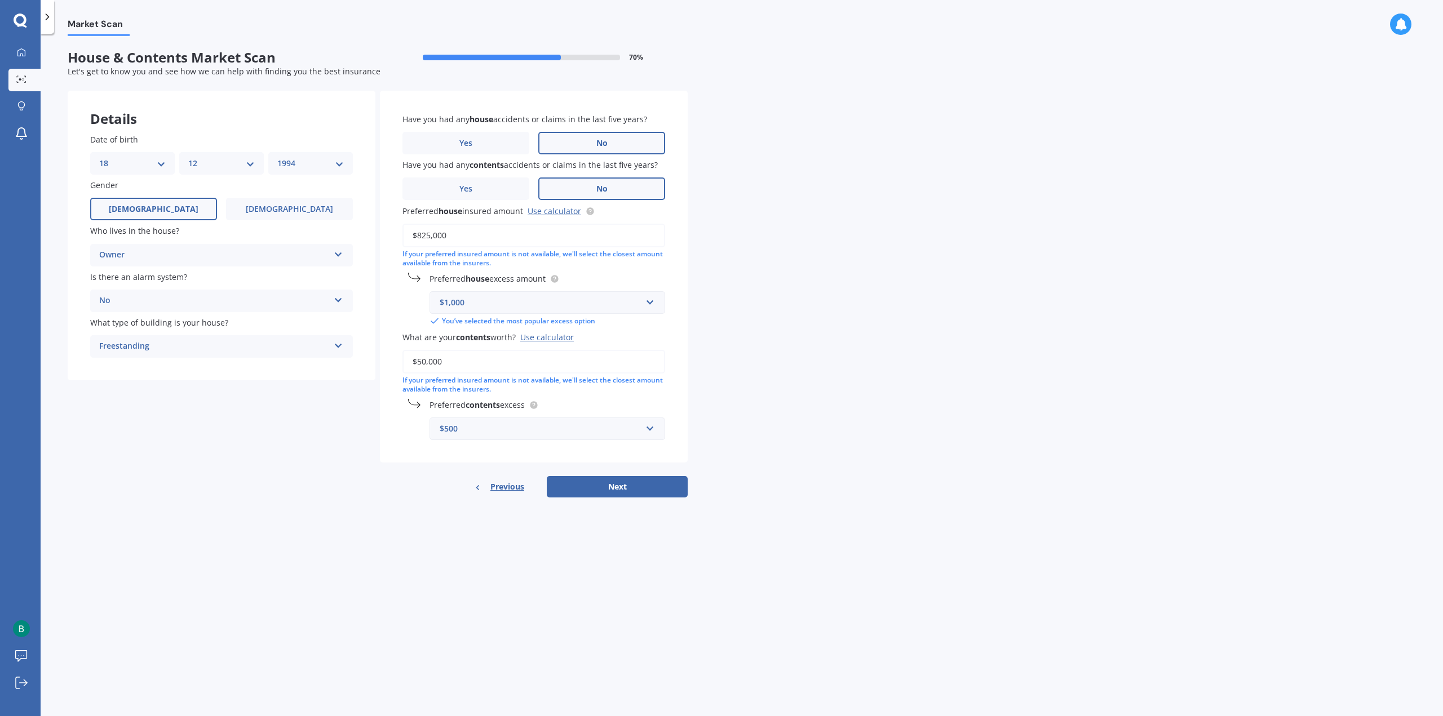
click at [574, 435] on div "$500" at bounding box center [541, 429] width 202 height 12
drag, startPoint x: 483, startPoint y: 445, endPoint x: 432, endPoint y: 461, distance: 53.3
click at [483, 445] on div "$250" at bounding box center [547, 450] width 234 height 21
click at [344, 466] on div "Details Date of birth DD 01 02 03 04 05 06 07 08 09 10 11 12 13 14 15 16 17 18 …" at bounding box center [378, 301] width 620 height 420
click at [649, 504] on button "Next" at bounding box center [617, 499] width 141 height 21
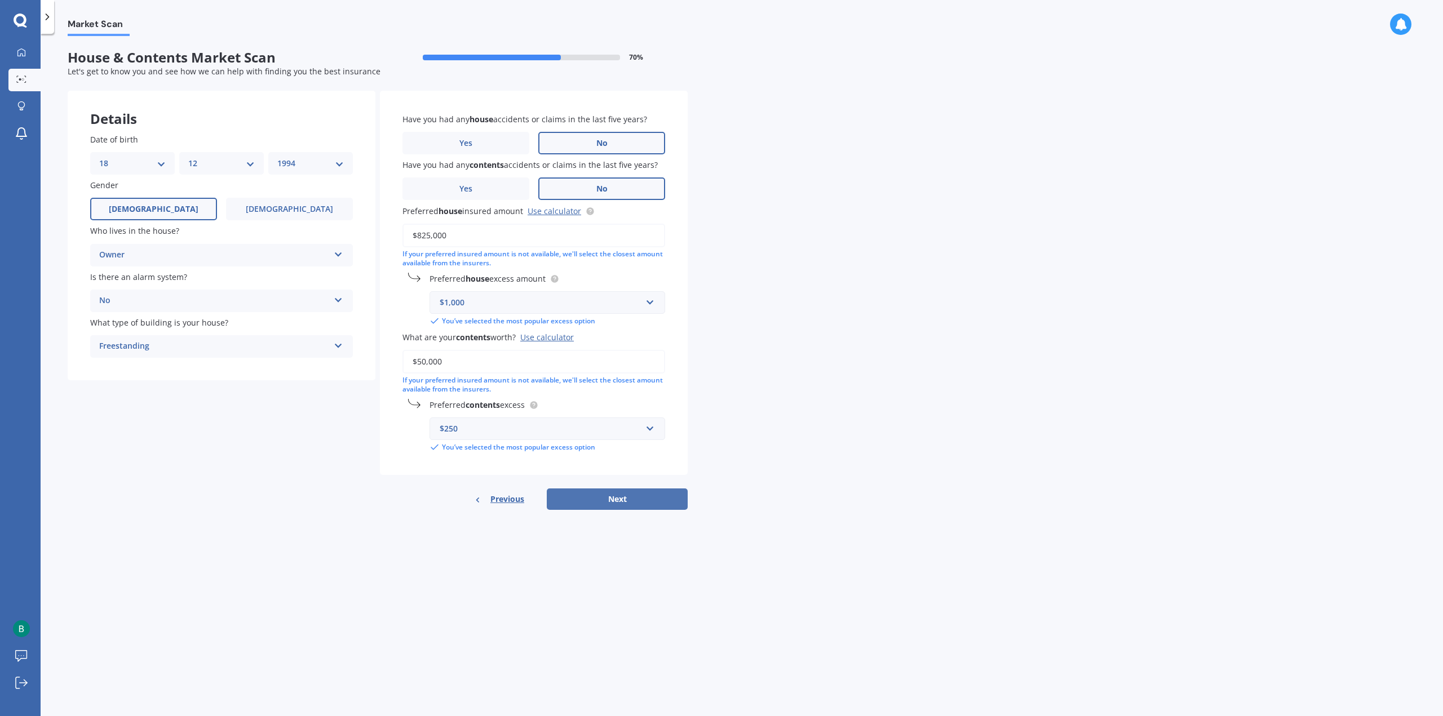
select select "18"
select select "12"
select select "1994"
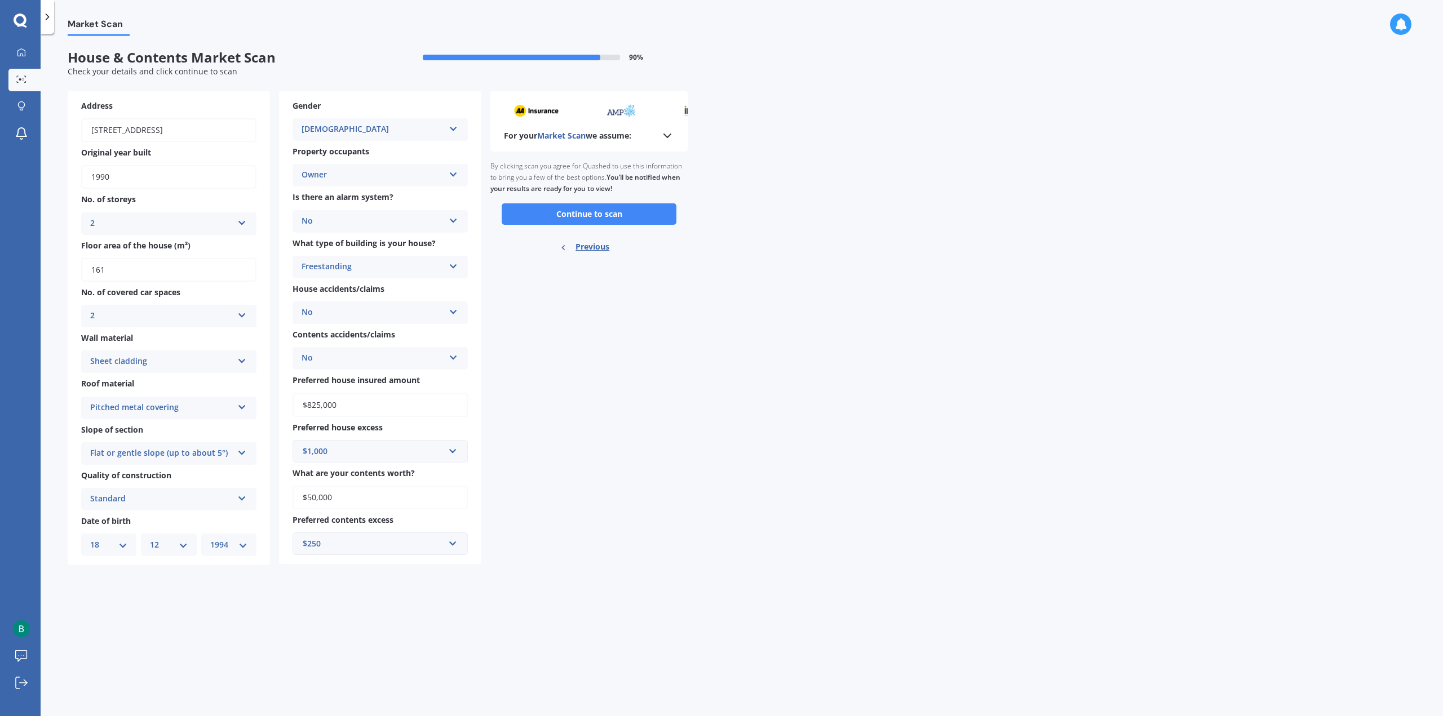
click at [613, 216] on button "Continue to scan" at bounding box center [589, 213] width 175 height 21
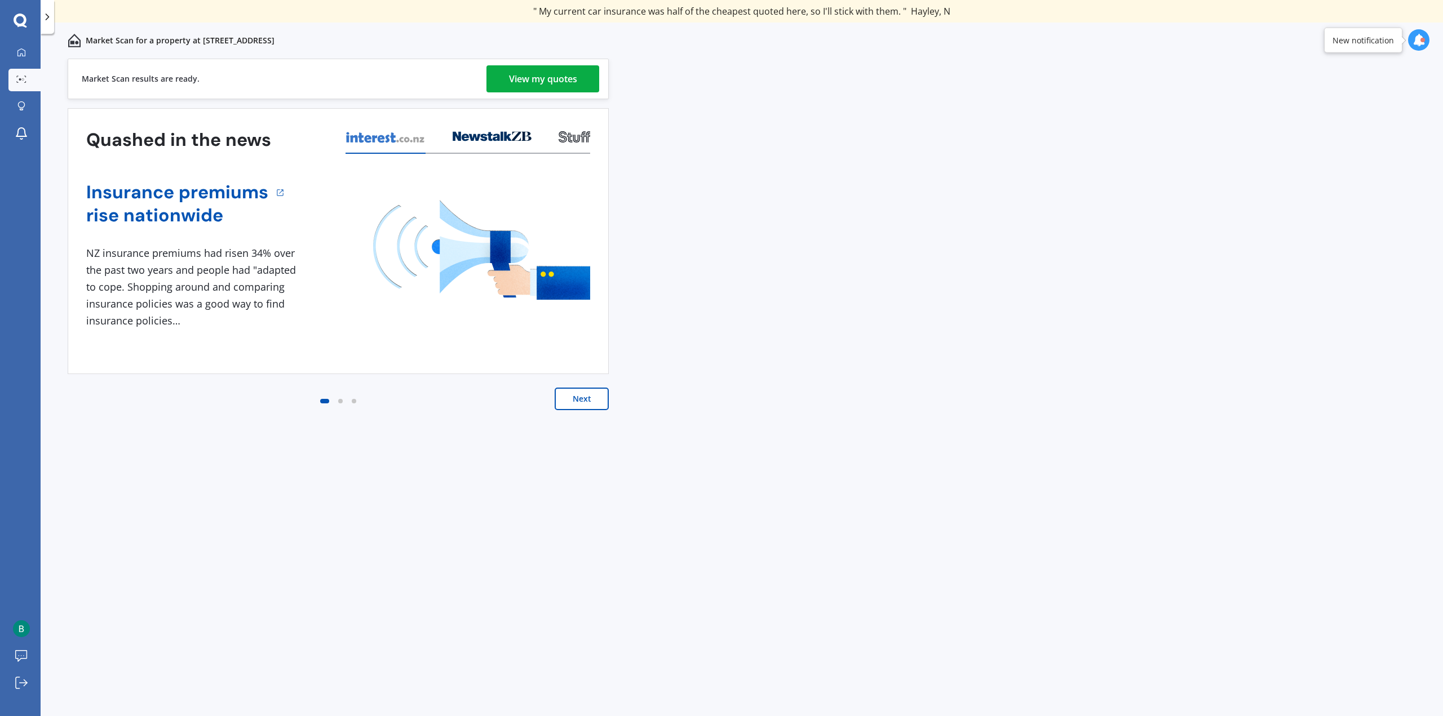
click at [496, 82] on link "View my quotes" at bounding box center [542, 78] width 113 height 27
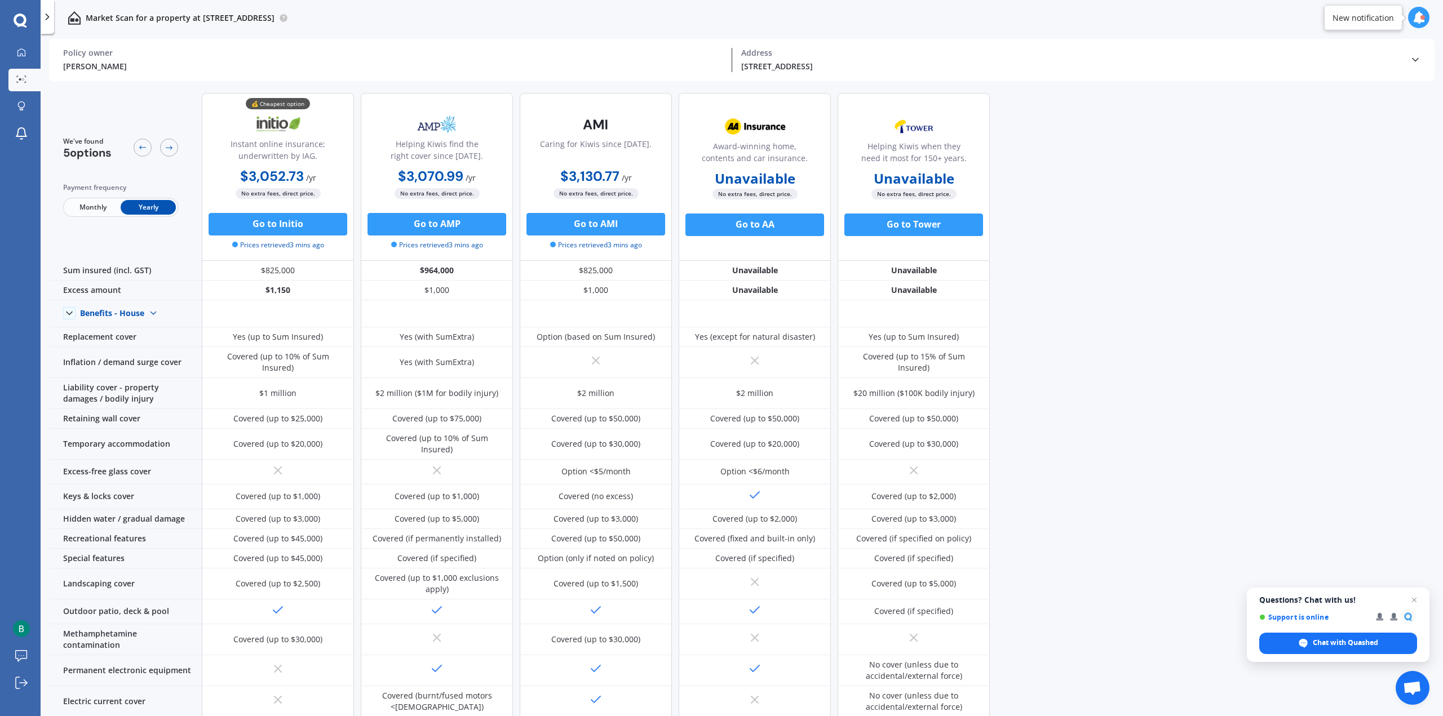
click at [83, 214] on span "Monthly" at bounding box center [92, 207] width 55 height 15
click at [1180, 275] on div "We've found 5 options Payment frequency Monthly Yearly Instant online insurance…" at bounding box center [746, 401] width 1393 height 635
